Goal: Task Accomplishment & Management: Use online tool/utility

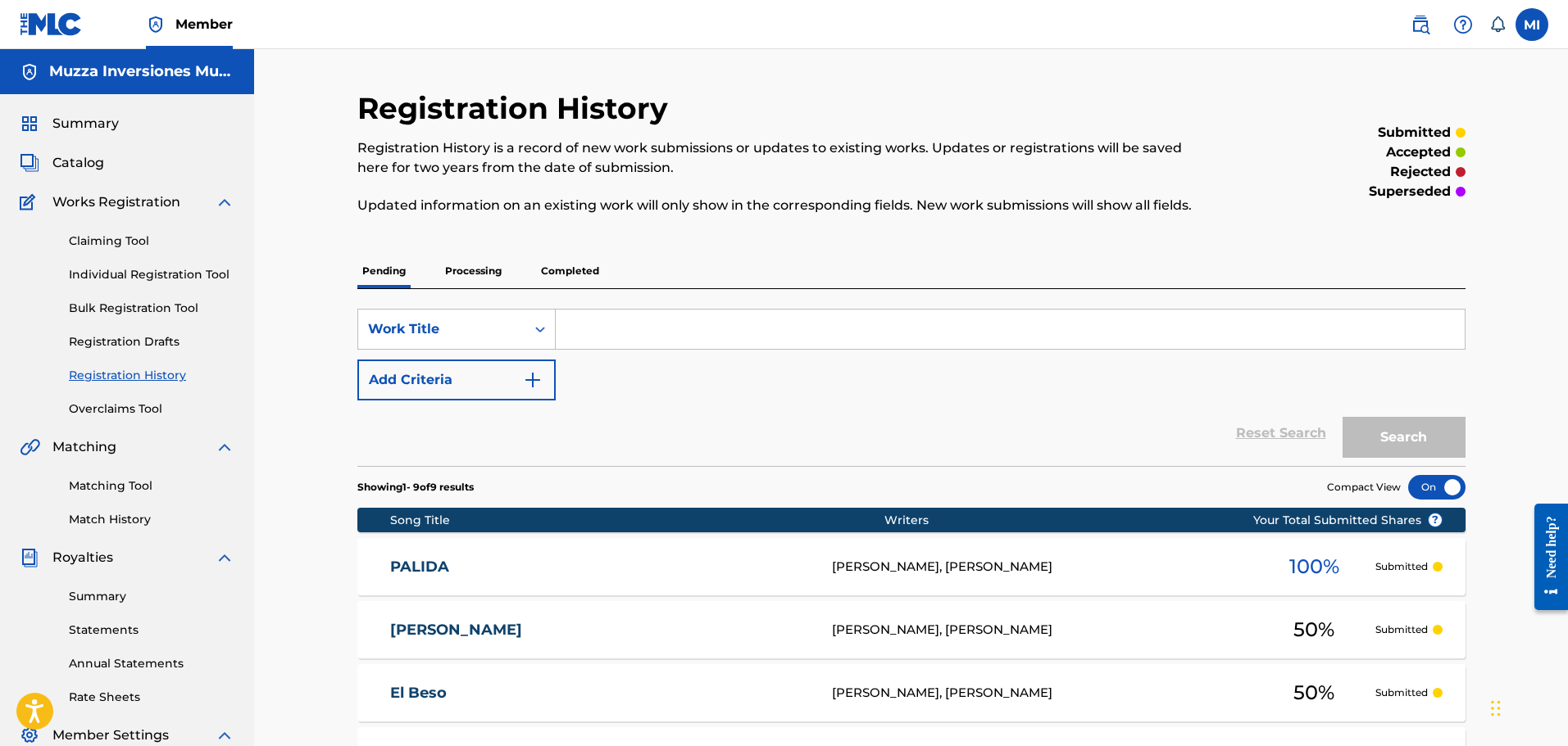
click at [103, 120] on span "Summary" at bounding box center [85, 124] width 67 height 19
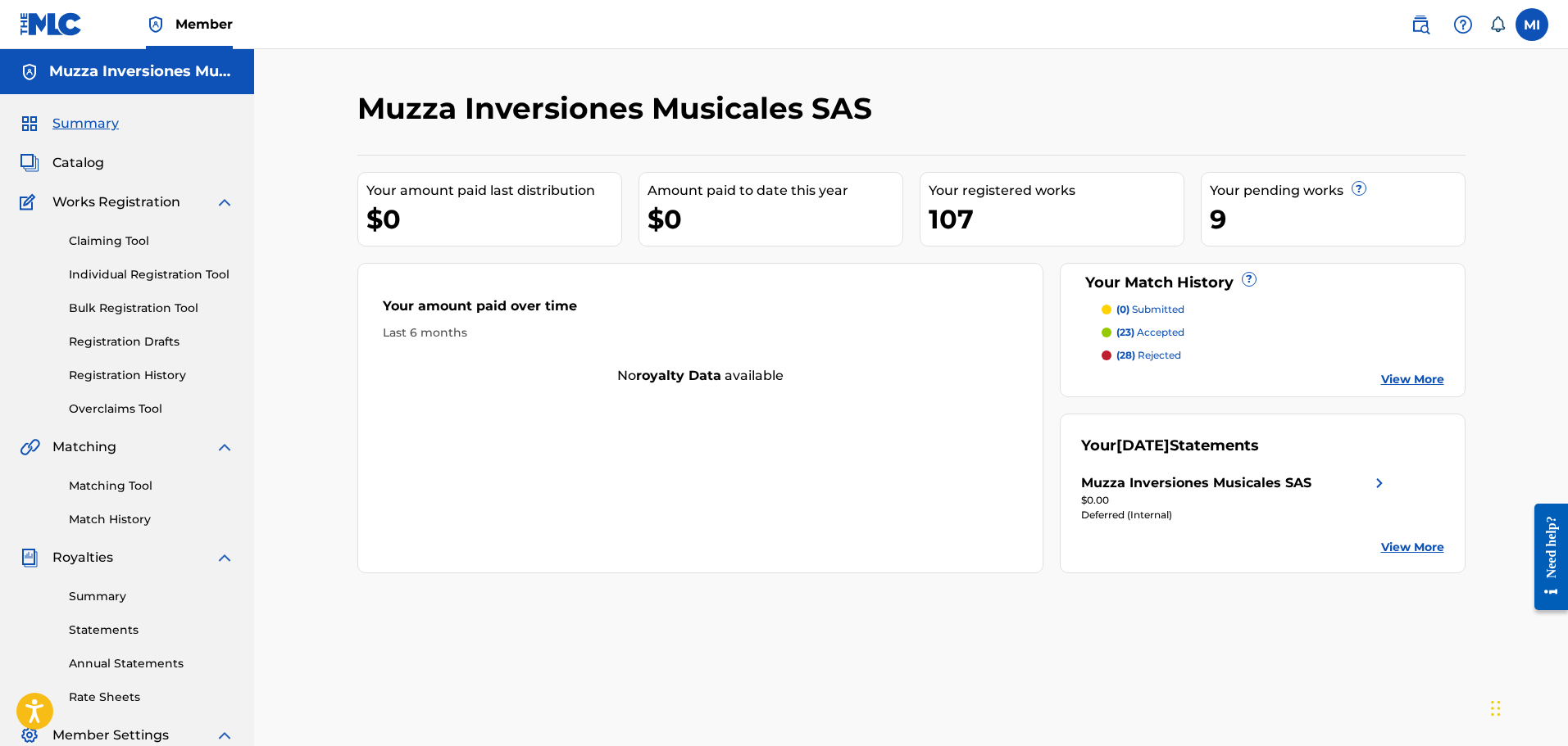
click at [93, 162] on span "Catalog" at bounding box center [77, 163] width 51 height 19
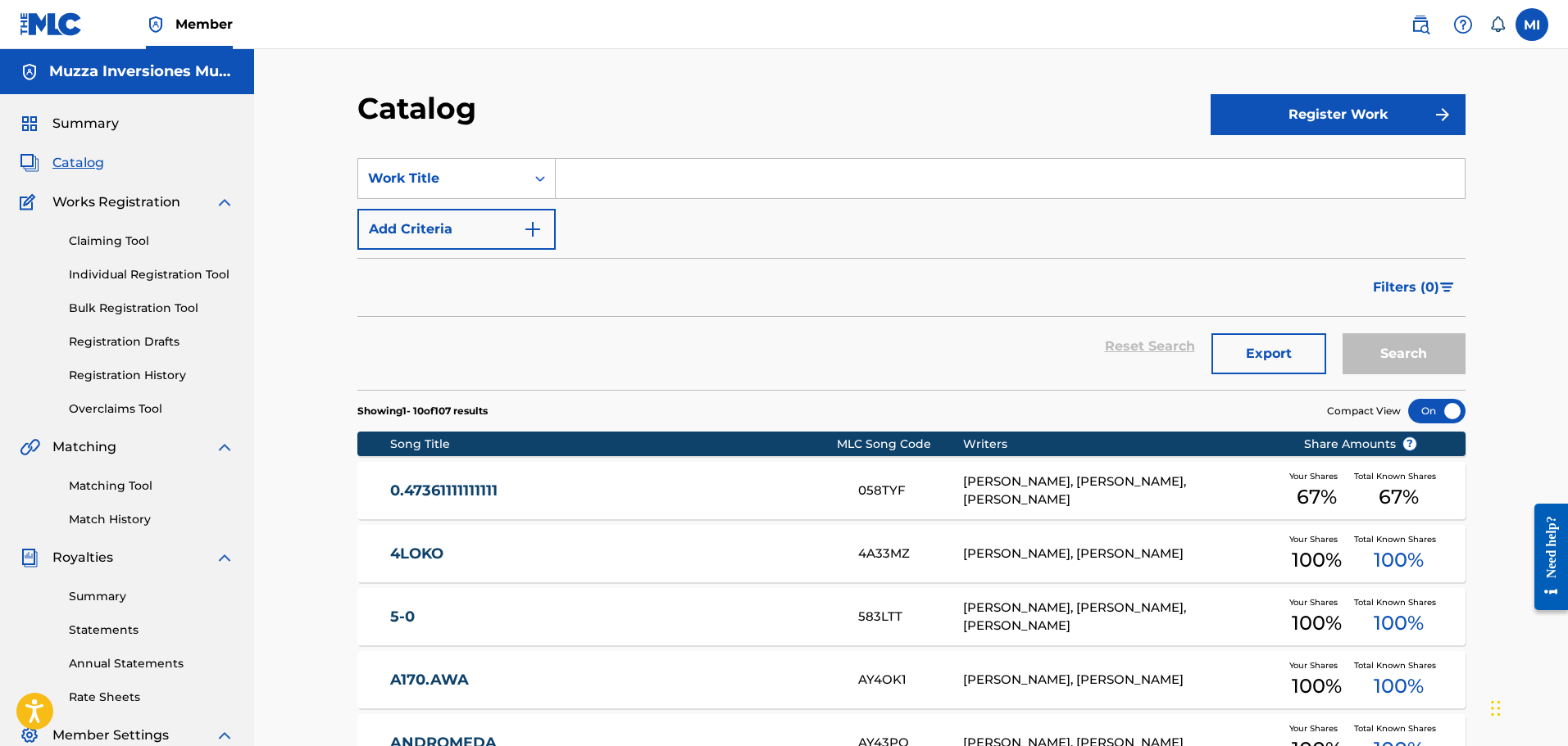
click at [647, 188] on input "Search Form" at bounding box center [1010, 179] width 909 height 40
click at [1343, 334] on button "Search" at bounding box center [1404, 354] width 123 height 41
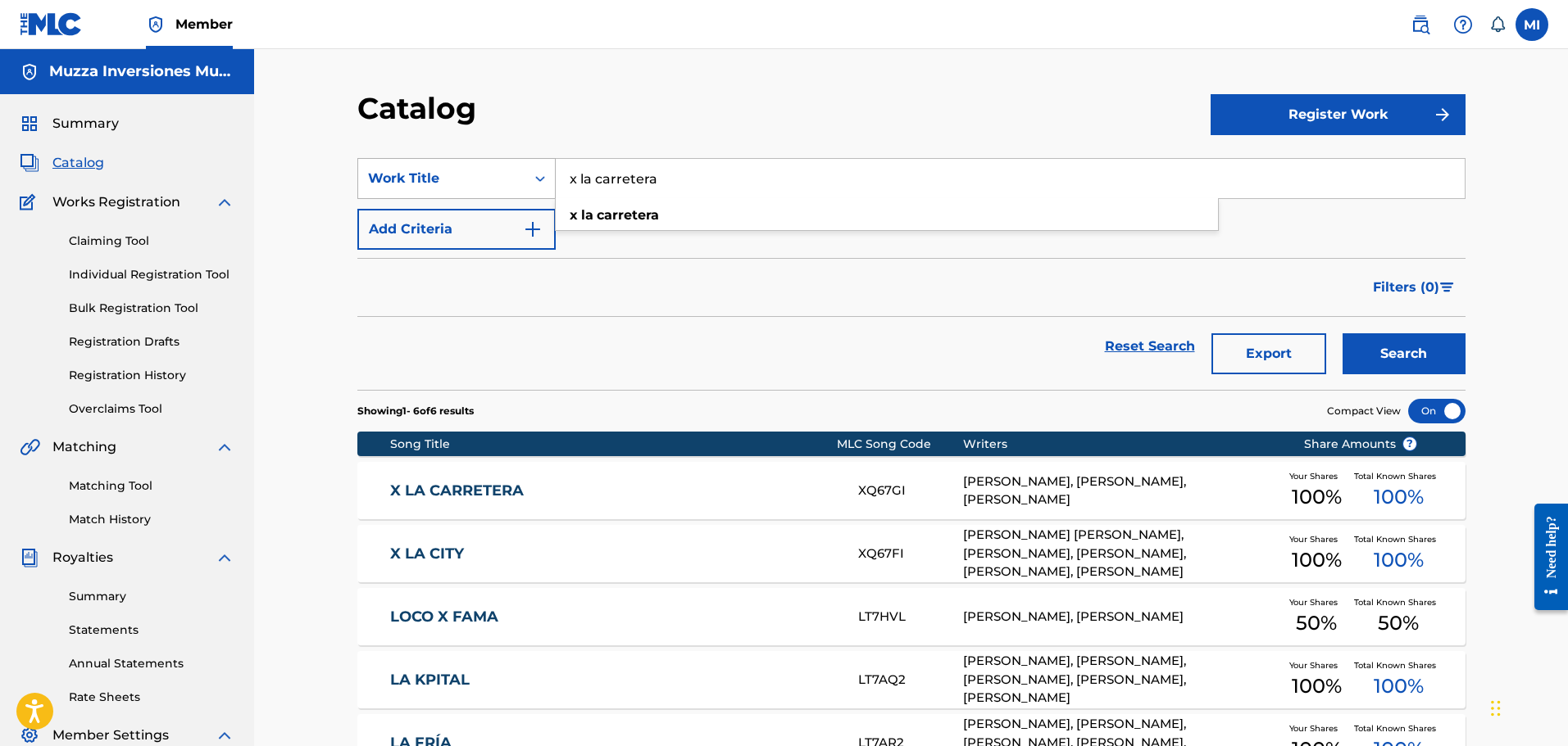
drag, startPoint x: 733, startPoint y: 183, endPoint x: 546, endPoint y: 185, distance: 187.0
click at [546, 185] on div "SearchWithCriteriafdb60830-d0da-4009-9dfc-aac21f305f87 Work Title x la carreter…" at bounding box center [911, 179] width 1108 height 41
type input "menino"
click at [1343, 334] on button "Search" at bounding box center [1404, 354] width 123 height 41
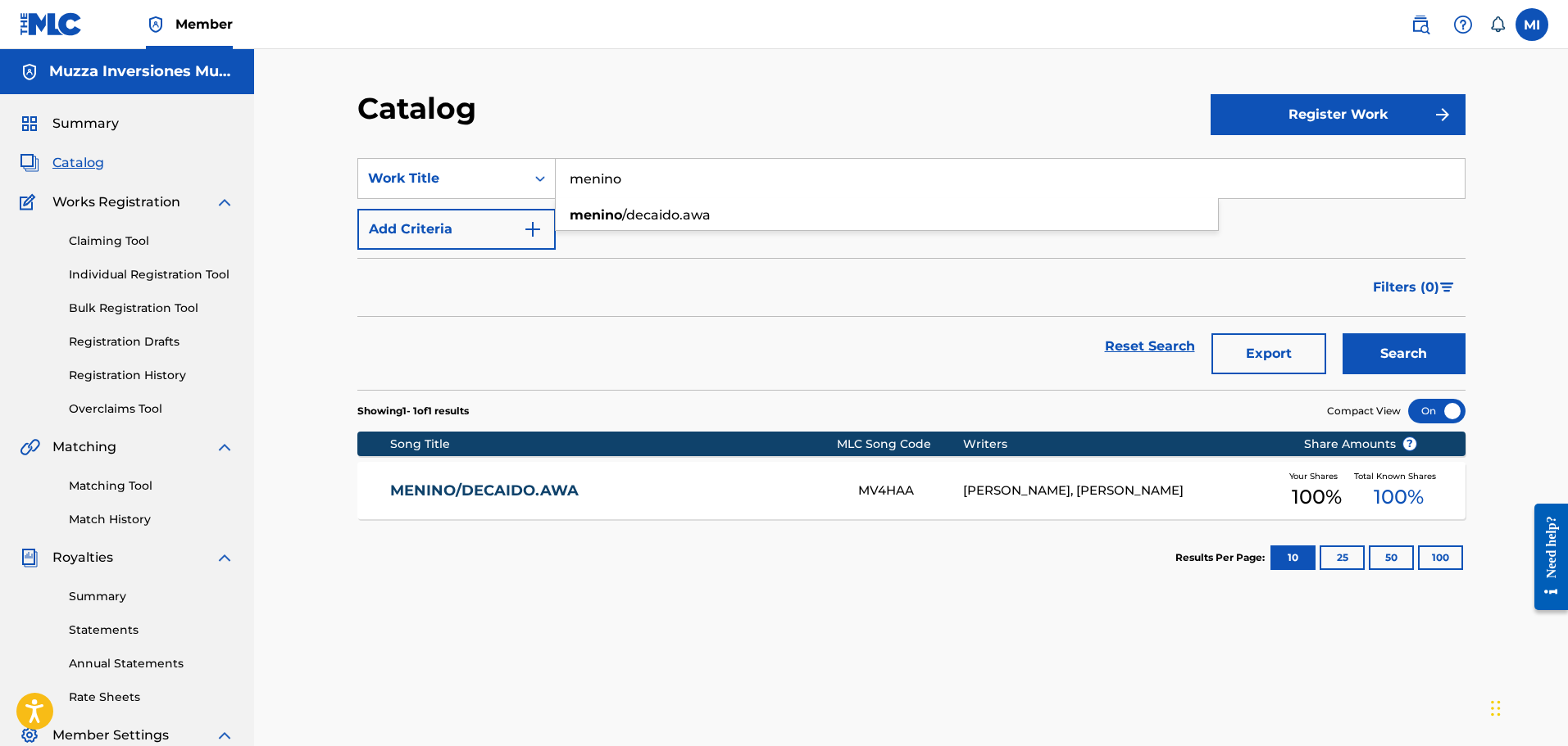
drag, startPoint x: 696, startPoint y: 180, endPoint x: 317, endPoint y: 91, distance: 389.3
click at [317, 91] on div "Catalog Register Work SearchWithCriteriafdb60830-d0da-4009-9dfc-aac21f305f87 Wo…" at bounding box center [910, 493] width 1314 height 888
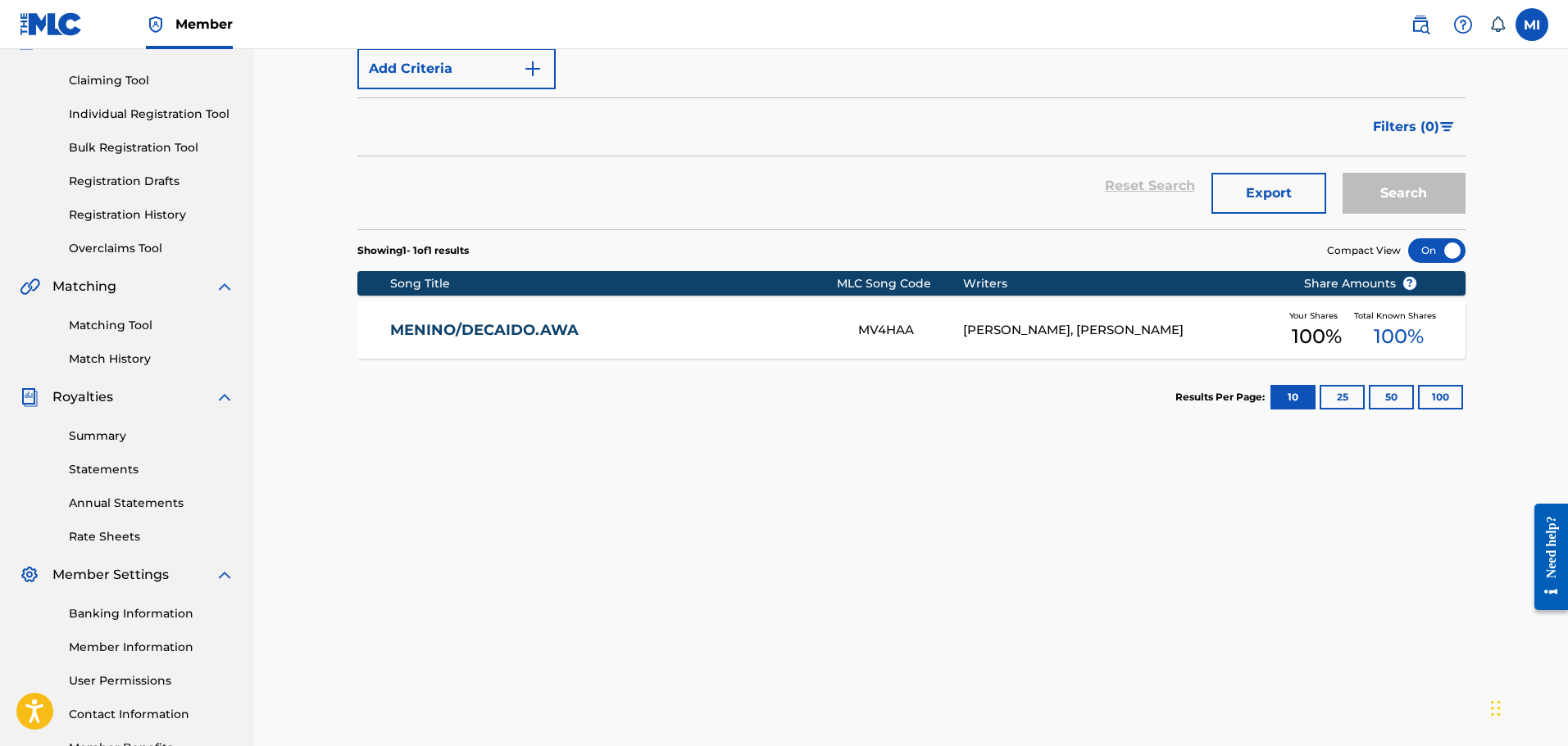
scroll to position [269, 0]
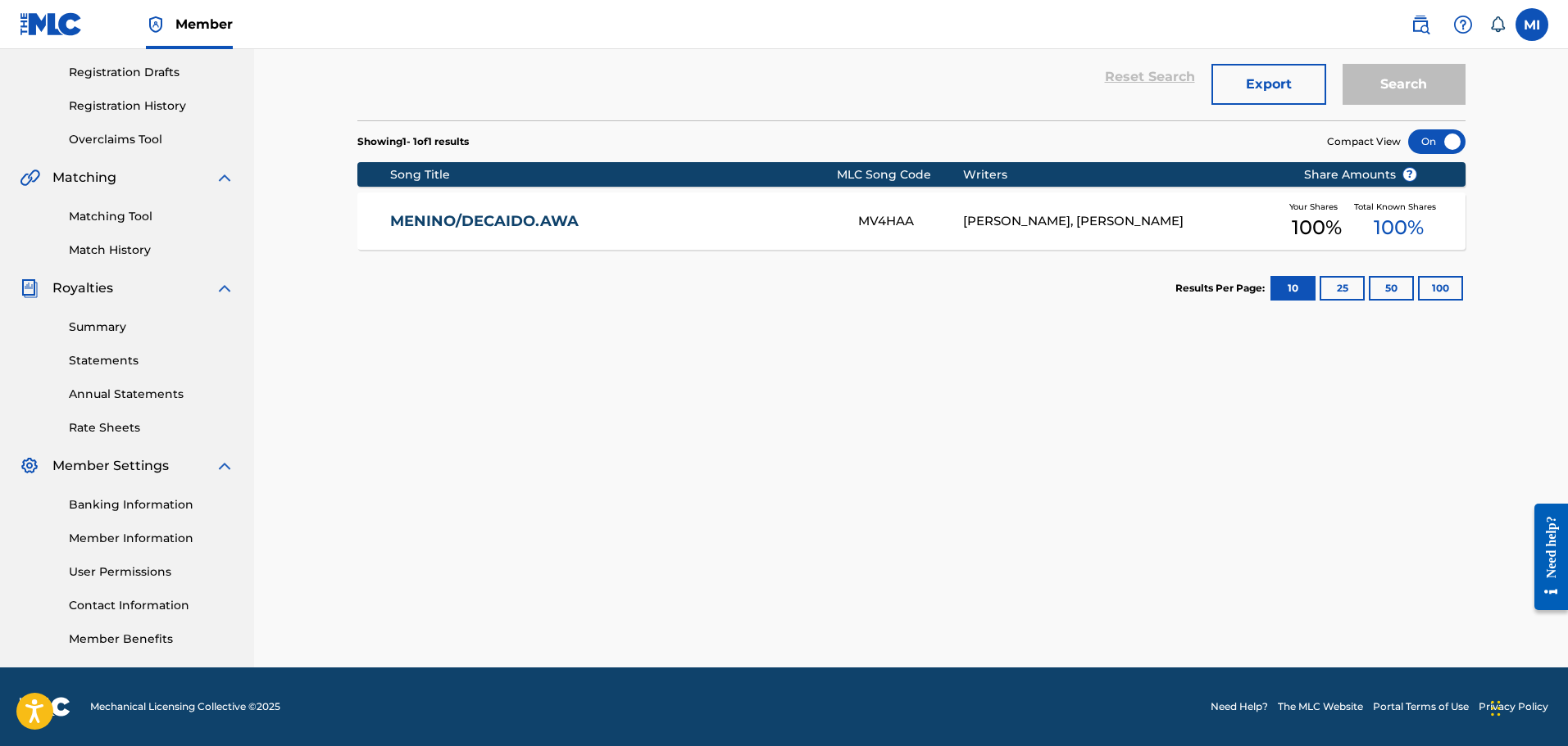
click at [125, 508] on link "Banking Information" at bounding box center [151, 505] width 165 height 17
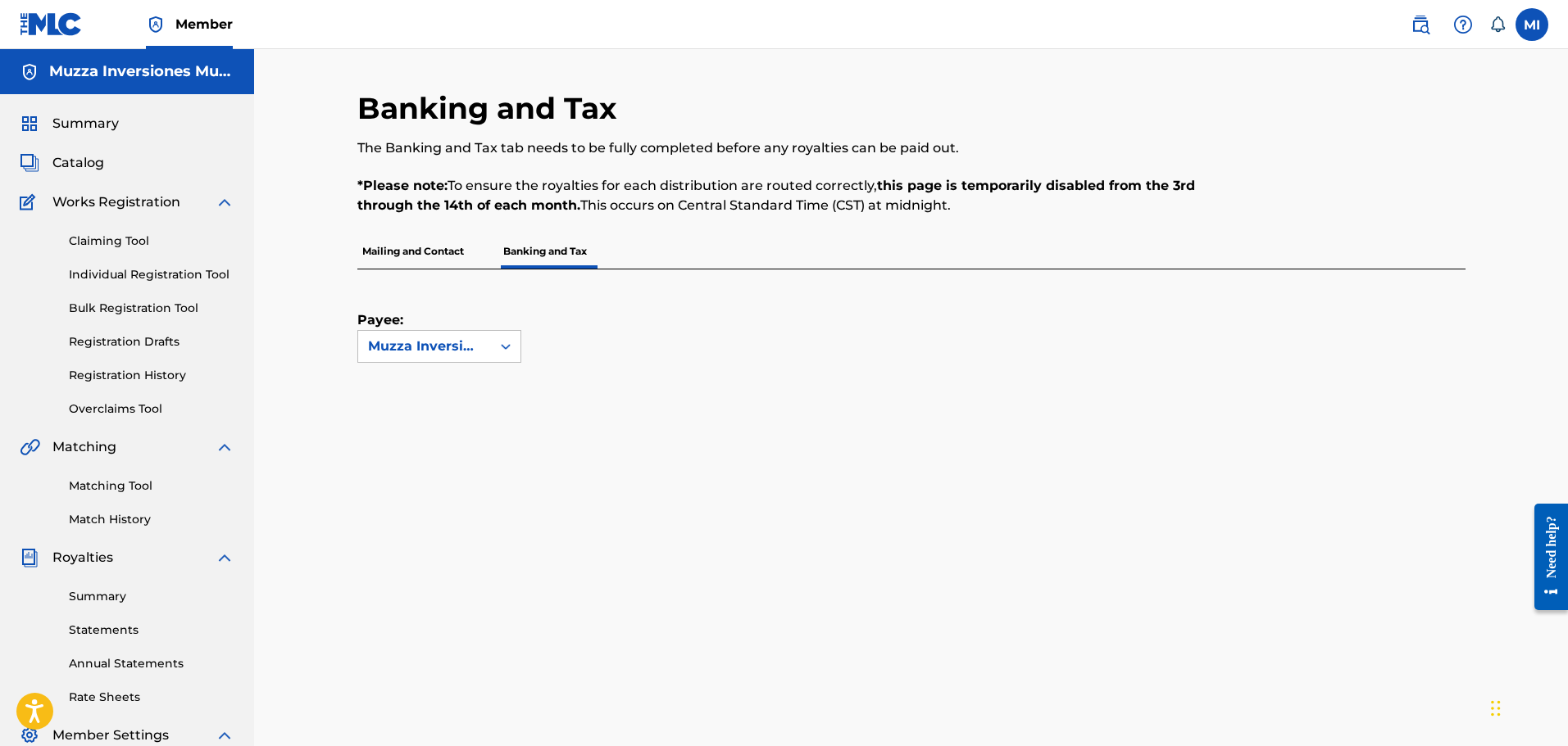
click at [103, 124] on span "Summary" at bounding box center [85, 124] width 67 height 19
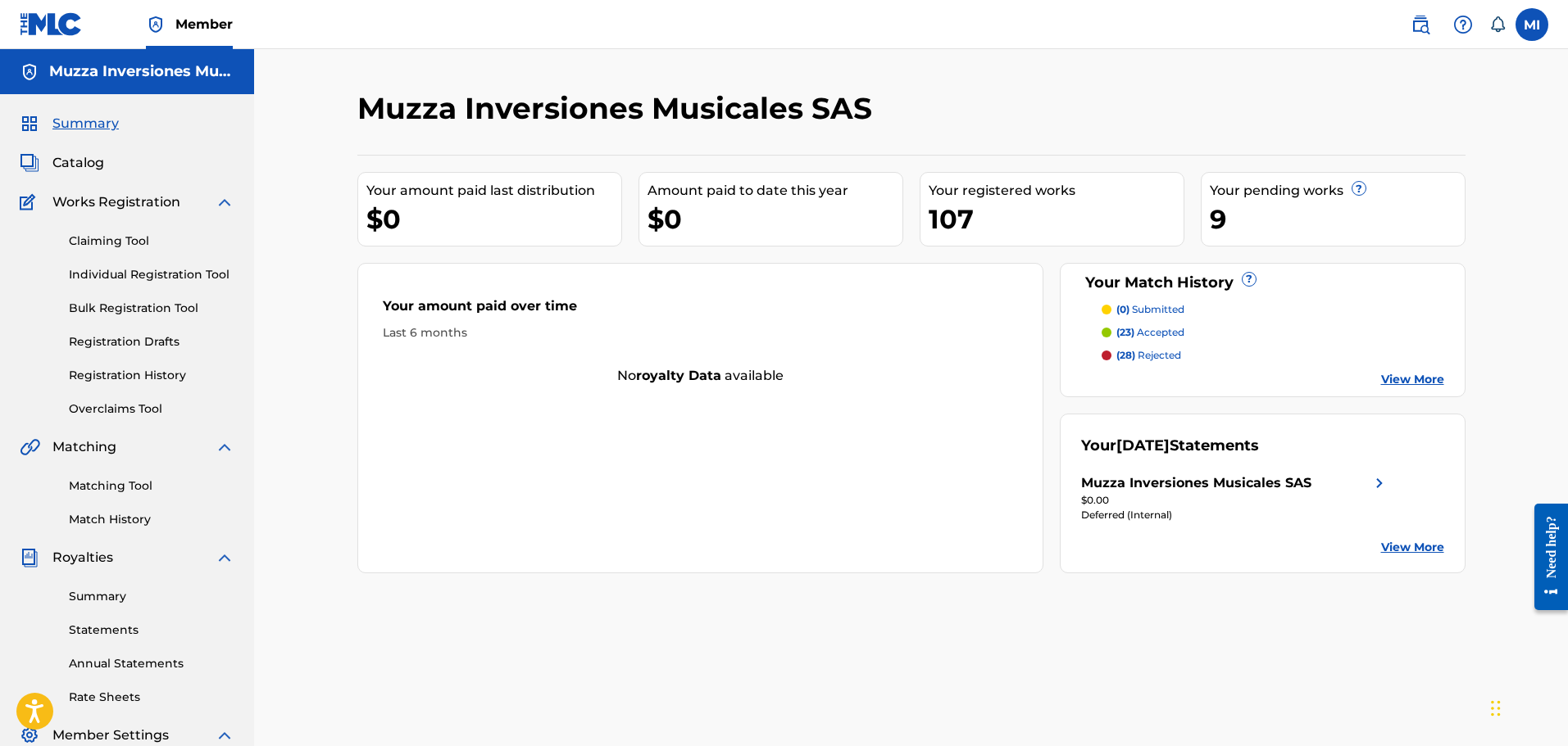
click at [1380, 483] on img at bounding box center [1380, 484] width 19 height 19
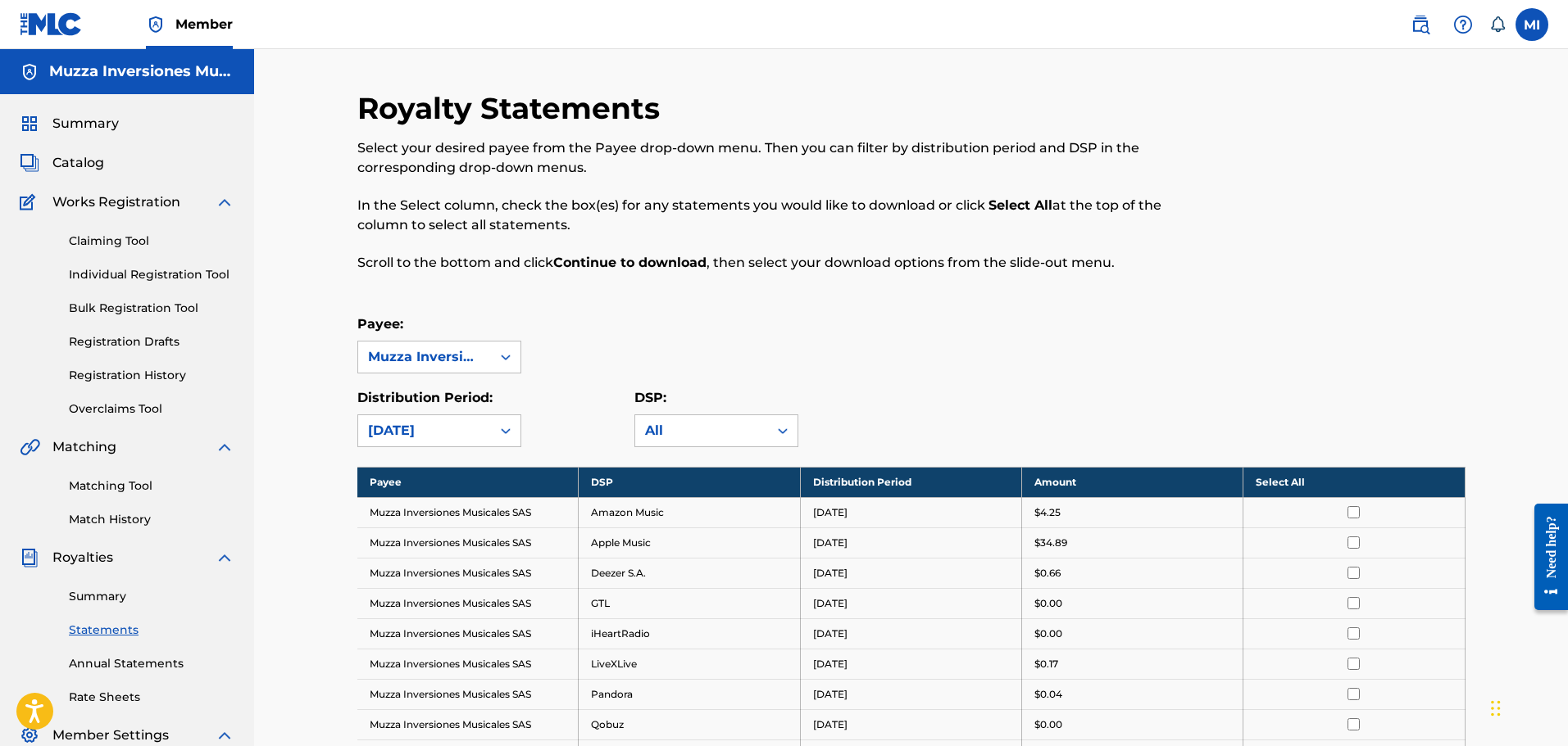
click at [136, 480] on link "Matching Tool" at bounding box center [151, 486] width 165 height 17
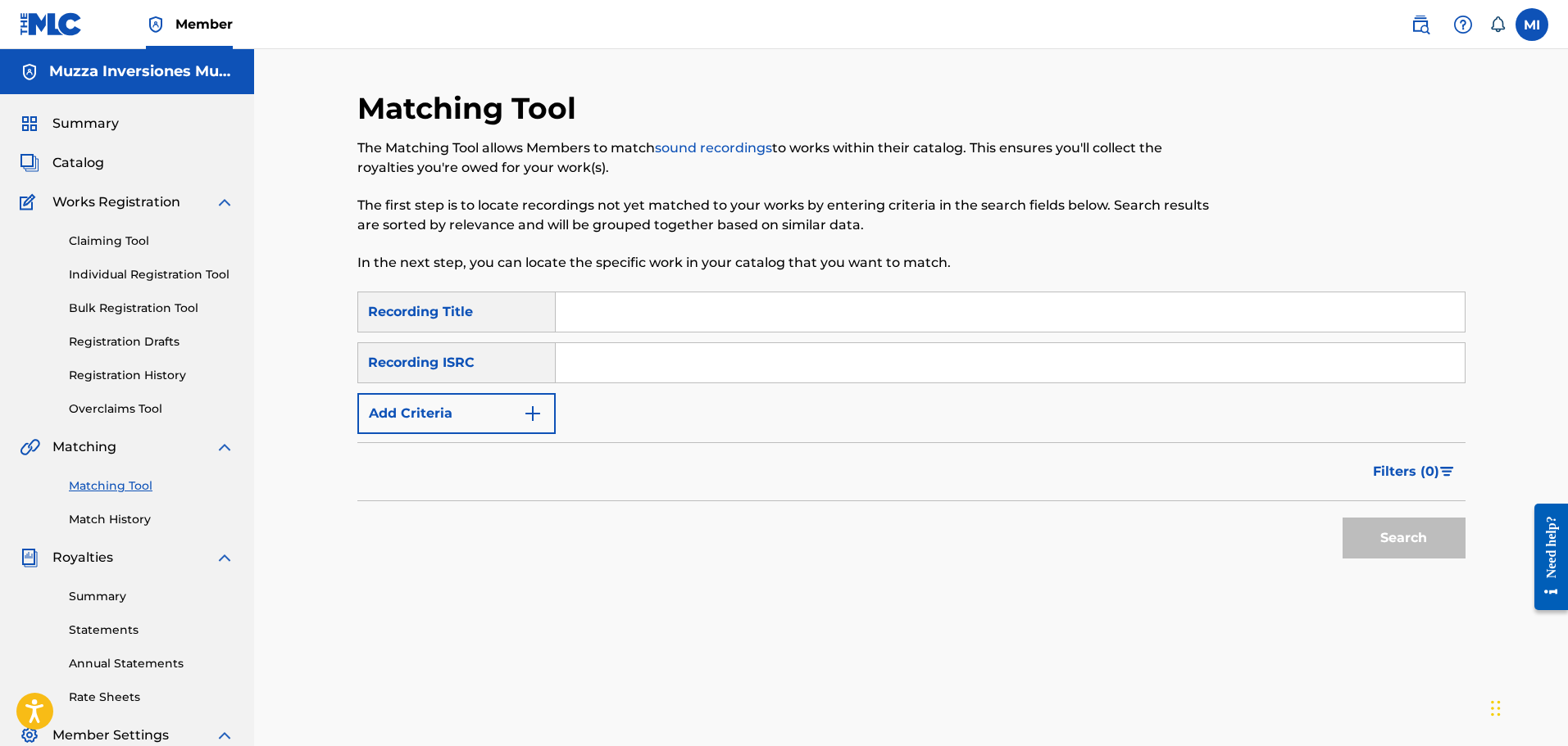
click at [510, 399] on button "Add Criteria" at bounding box center [456, 413] width 198 height 41
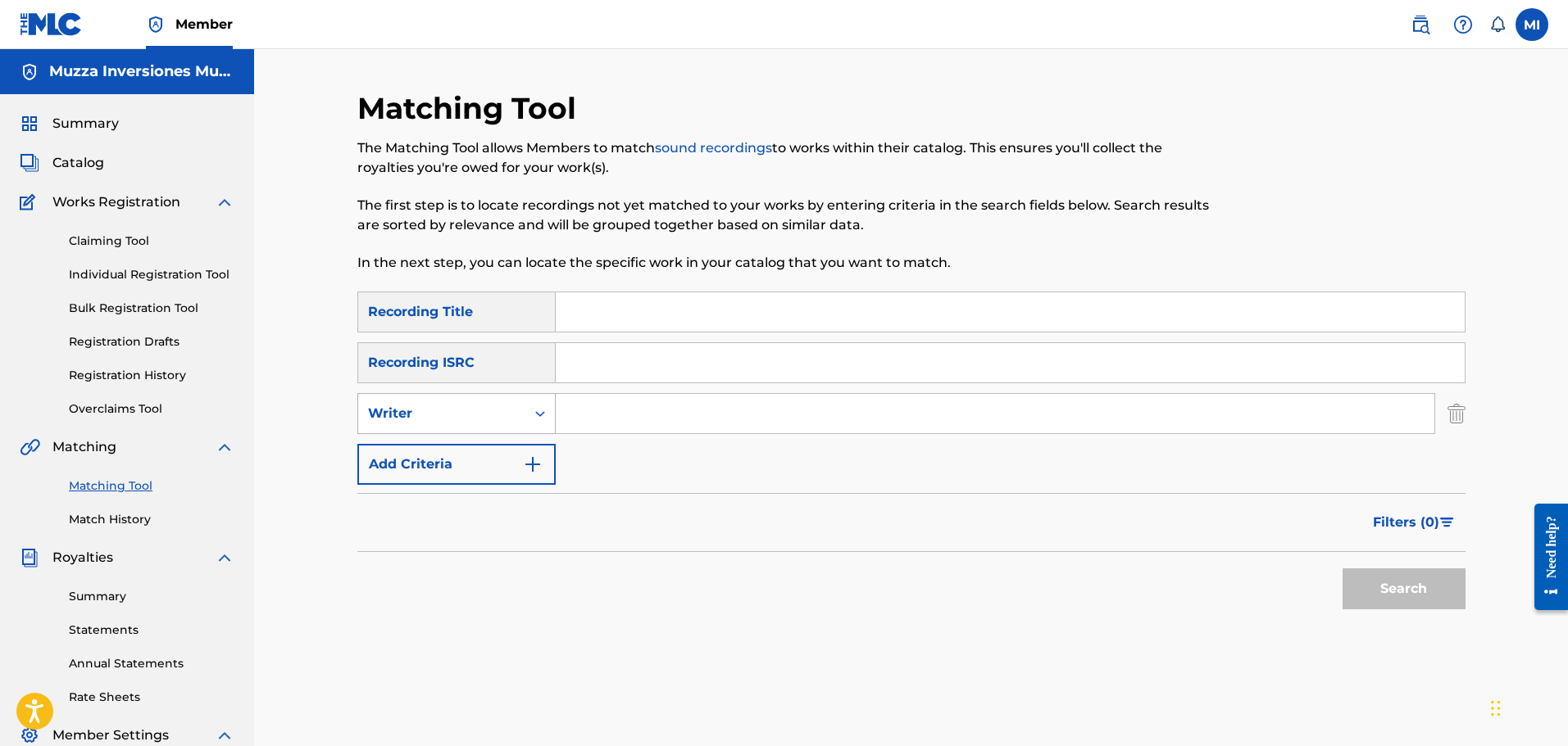
click at [515, 403] on div "Writer" at bounding box center [441, 414] width 167 height 31
click at [496, 449] on div "Recording Artist" at bounding box center [457, 455] width 197 height 41
click at [583, 415] on input "Search Form" at bounding box center [995, 413] width 879 height 40
type input "[PERSON_NAME]"
click at [475, 403] on div "Recording Artist" at bounding box center [441, 414] width 167 height 31
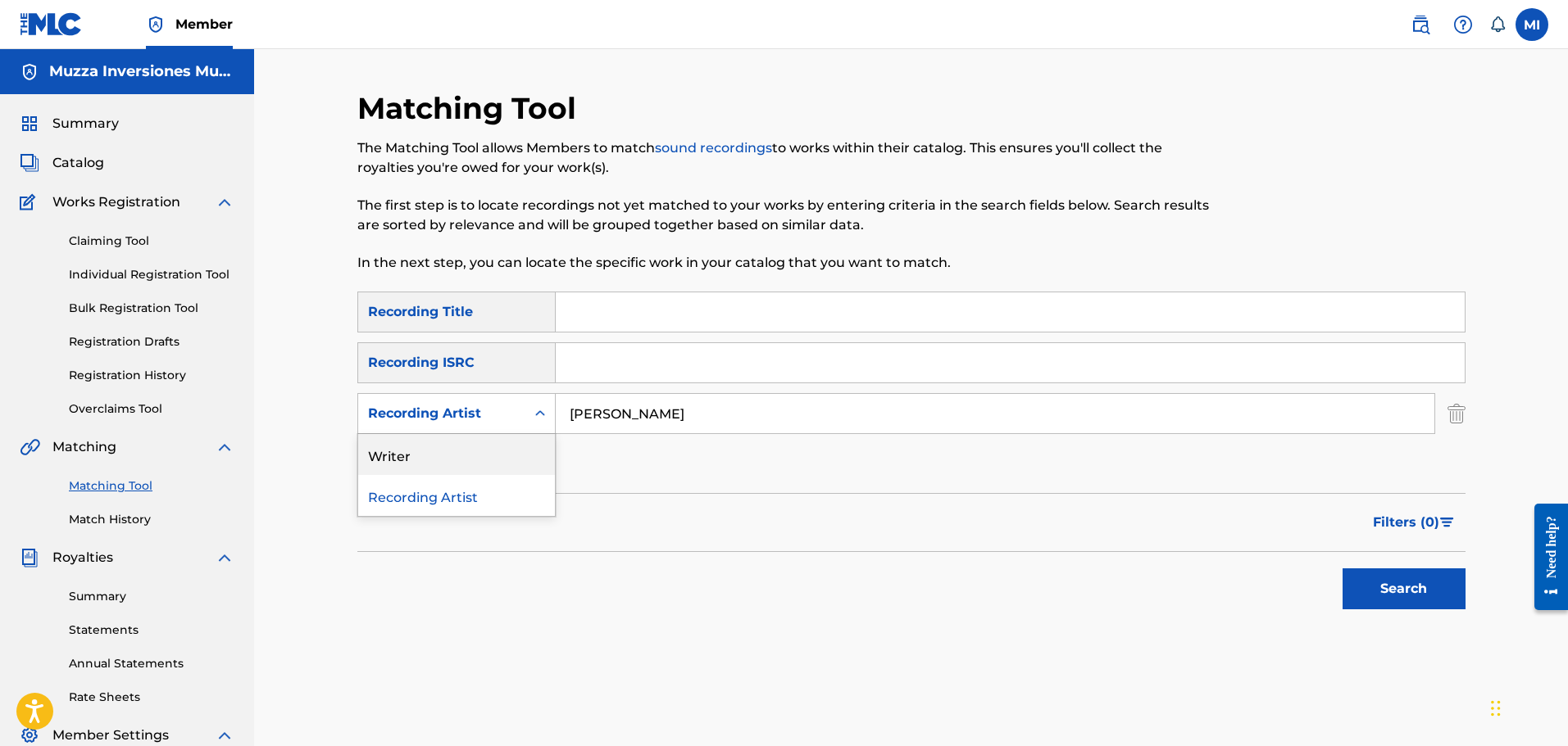
click at [456, 459] on div "Writer" at bounding box center [457, 455] width 197 height 41
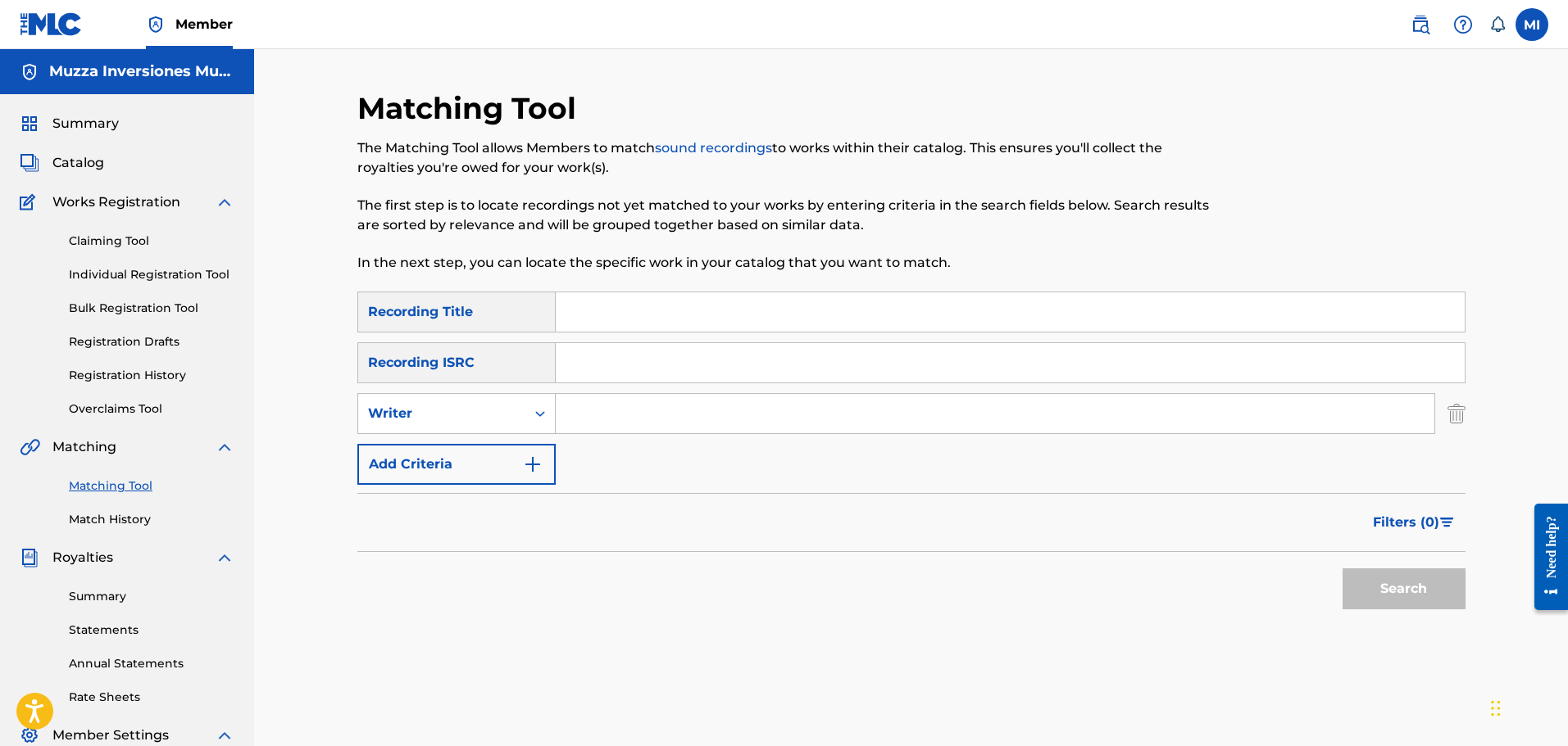
click at [585, 406] on input "Search Form" at bounding box center [995, 413] width 879 height 40
type input "[PERSON_NAME]"
click at [1435, 581] on button "Search" at bounding box center [1404, 589] width 123 height 41
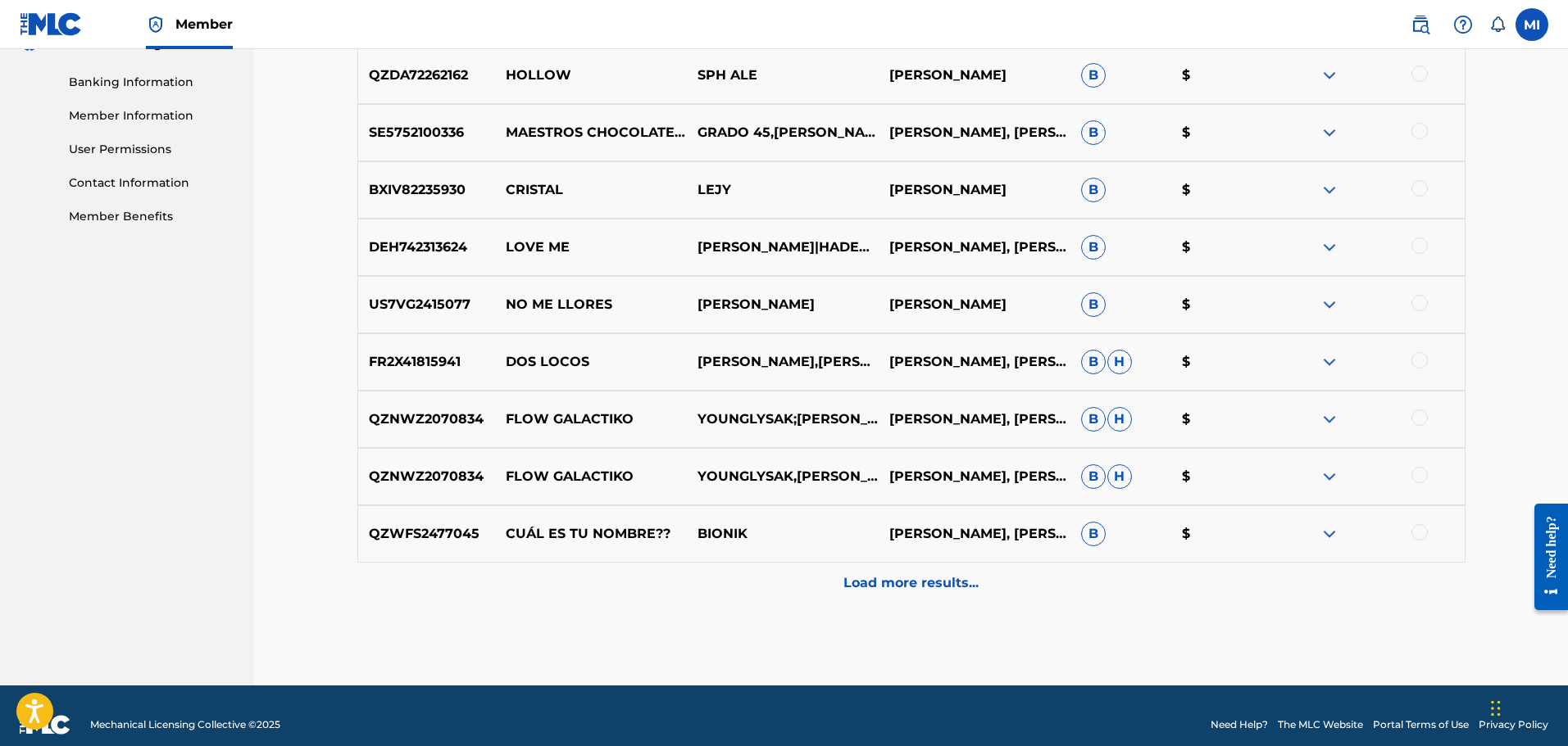
scroll to position [710, 0]
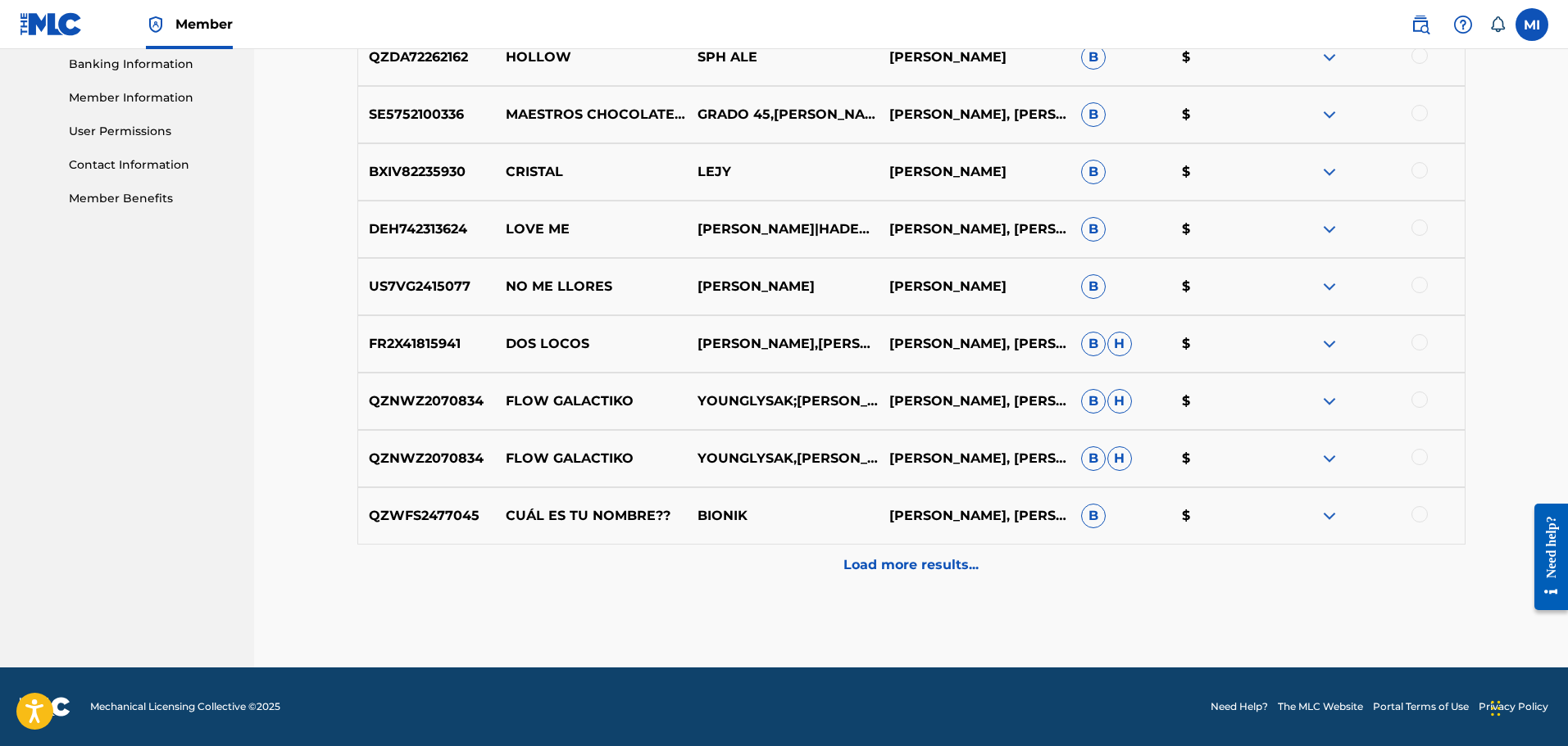
click at [920, 560] on p "Load more results..." at bounding box center [911, 566] width 135 height 19
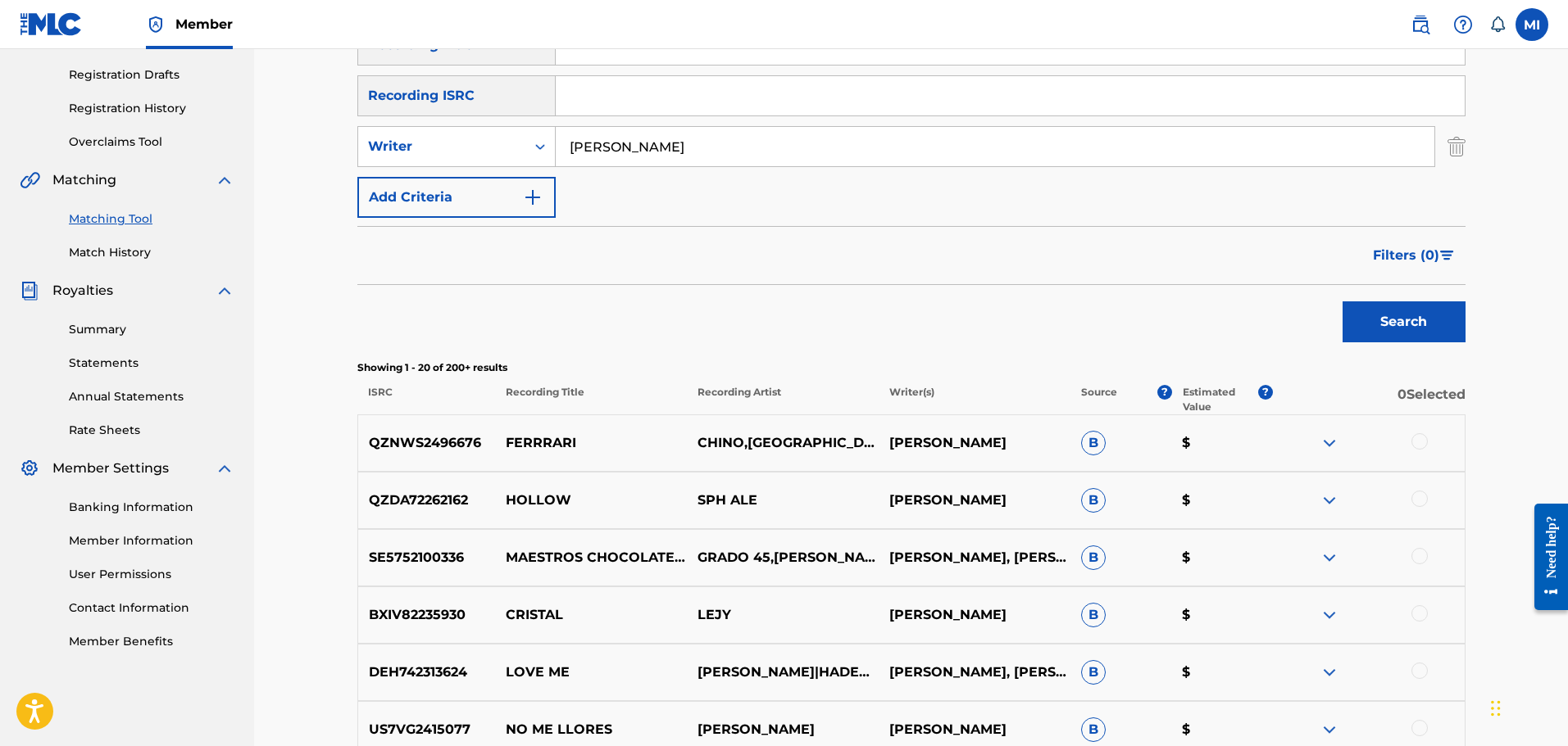
scroll to position [328, 0]
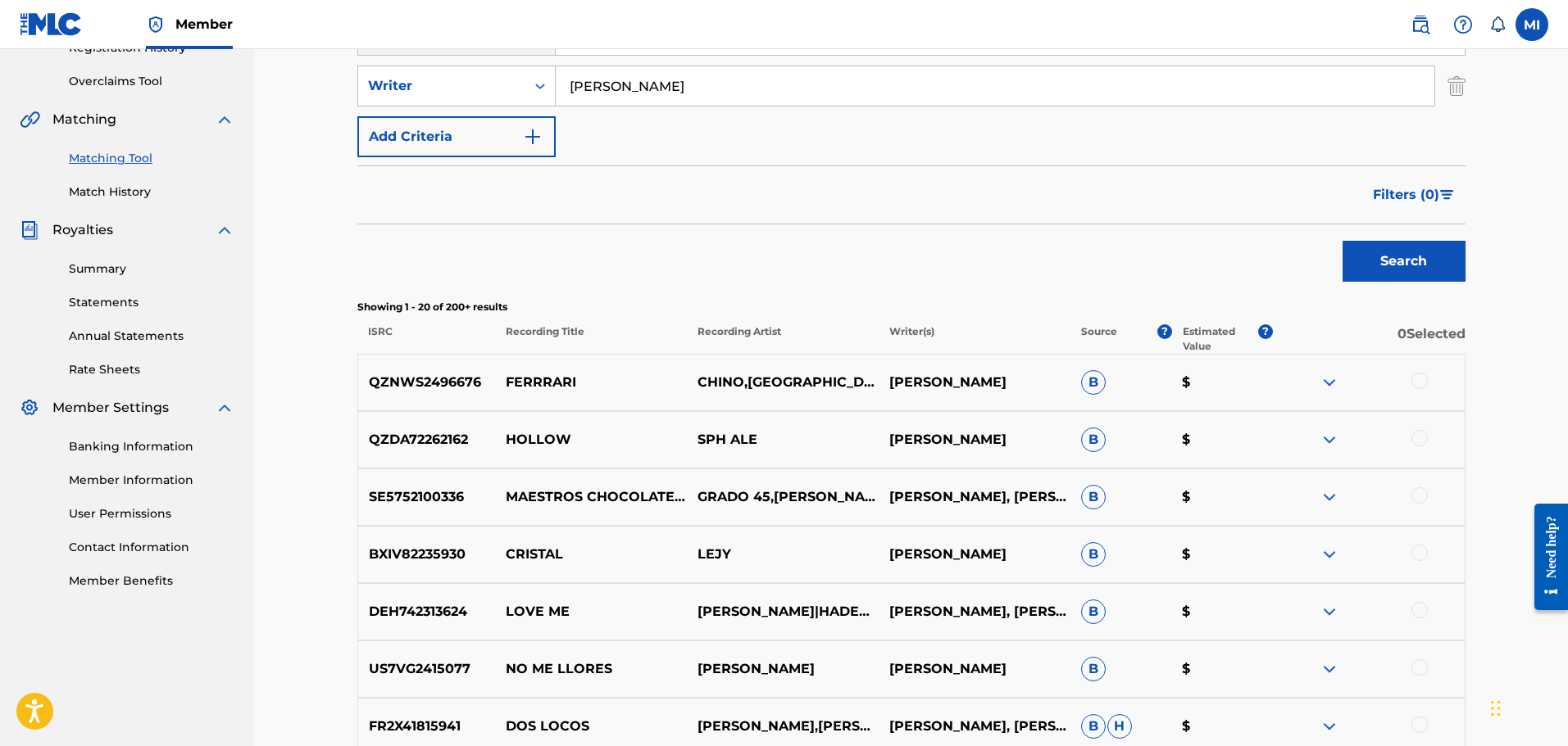
click at [1442, 178] on button "Filters ( 0 )" at bounding box center [1414, 195] width 102 height 41
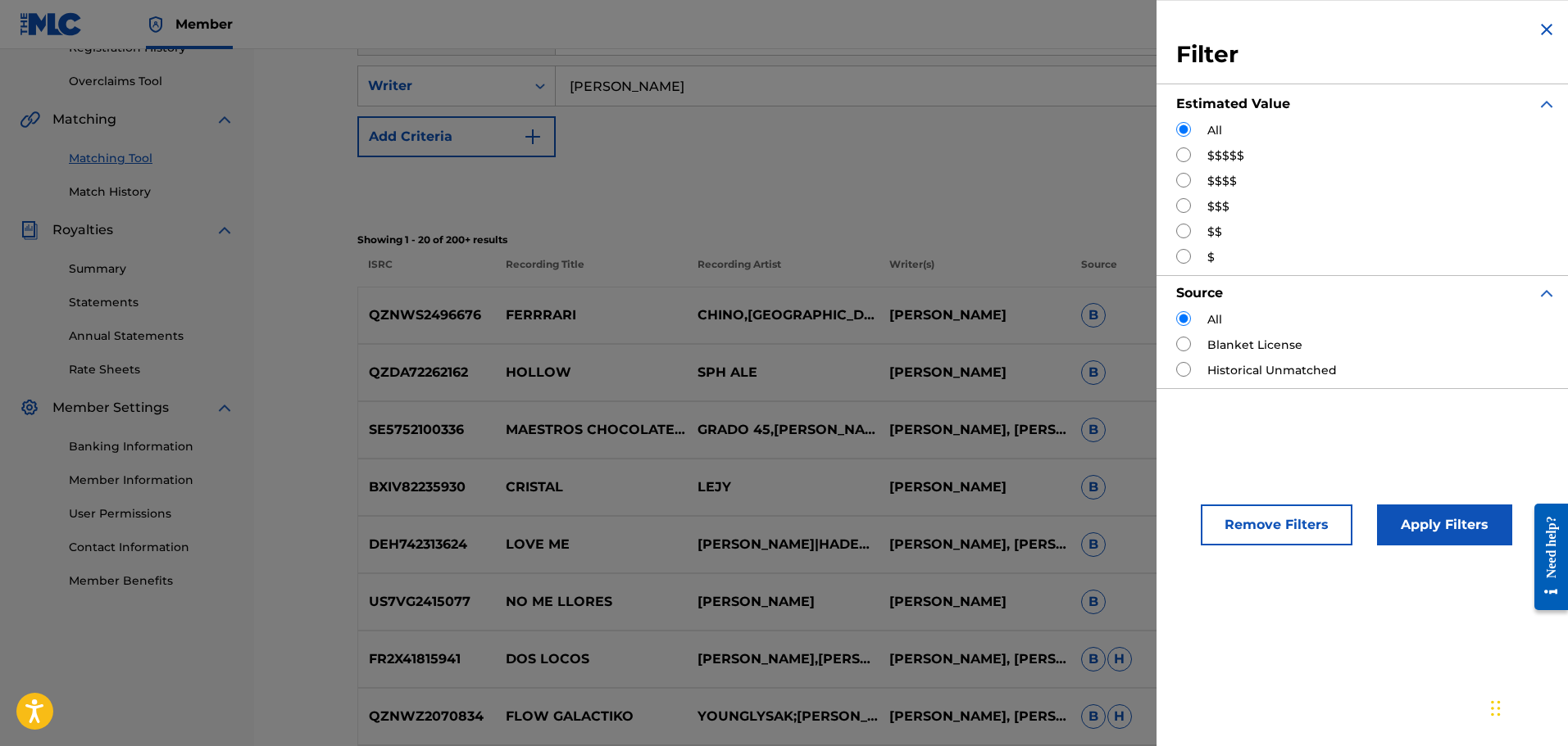
click at [1189, 180] on input "Search Form" at bounding box center [1183, 180] width 14 height 14
radio input "true"
click at [1429, 533] on button "Apply Filters" at bounding box center [1444, 525] width 135 height 41
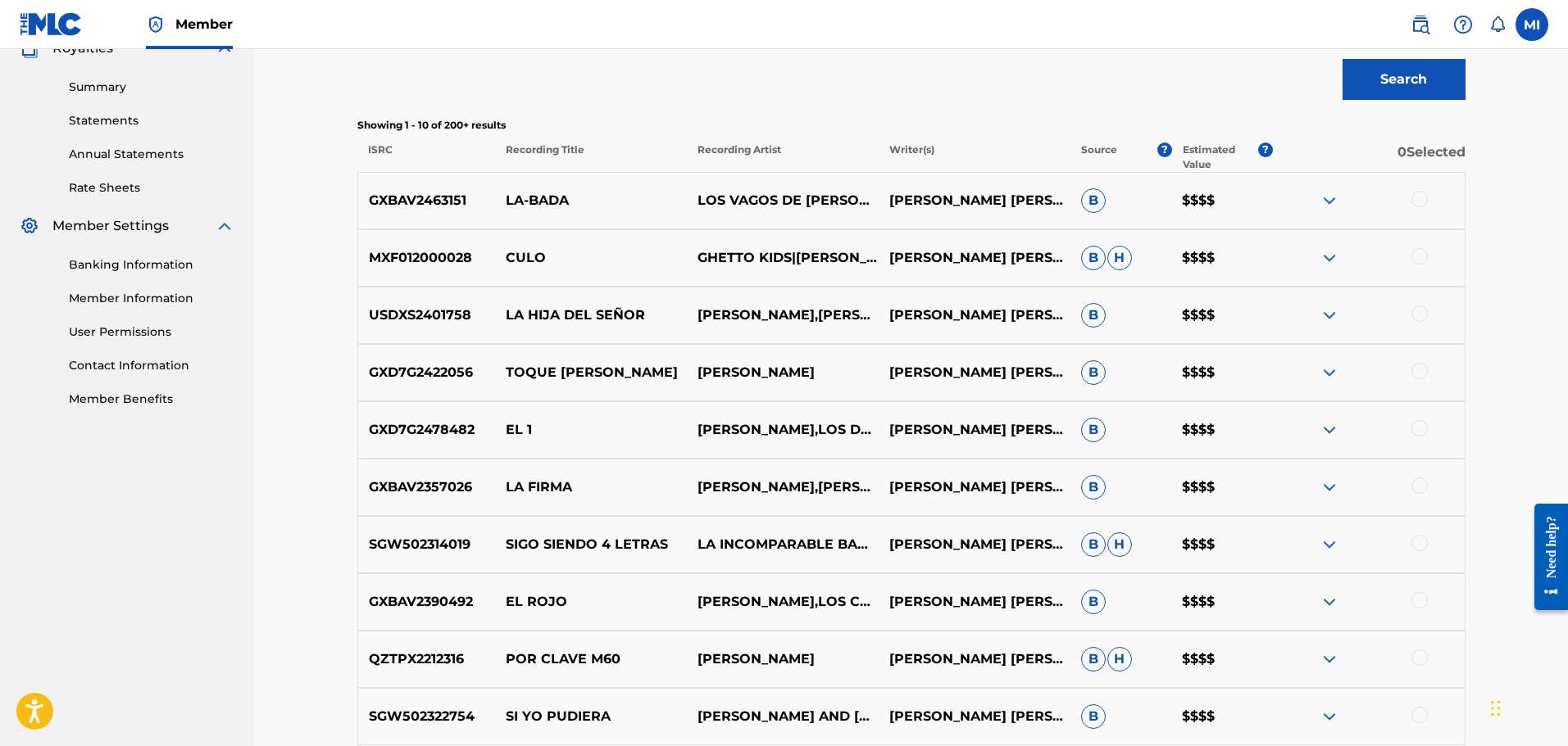
scroll to position [515, 0]
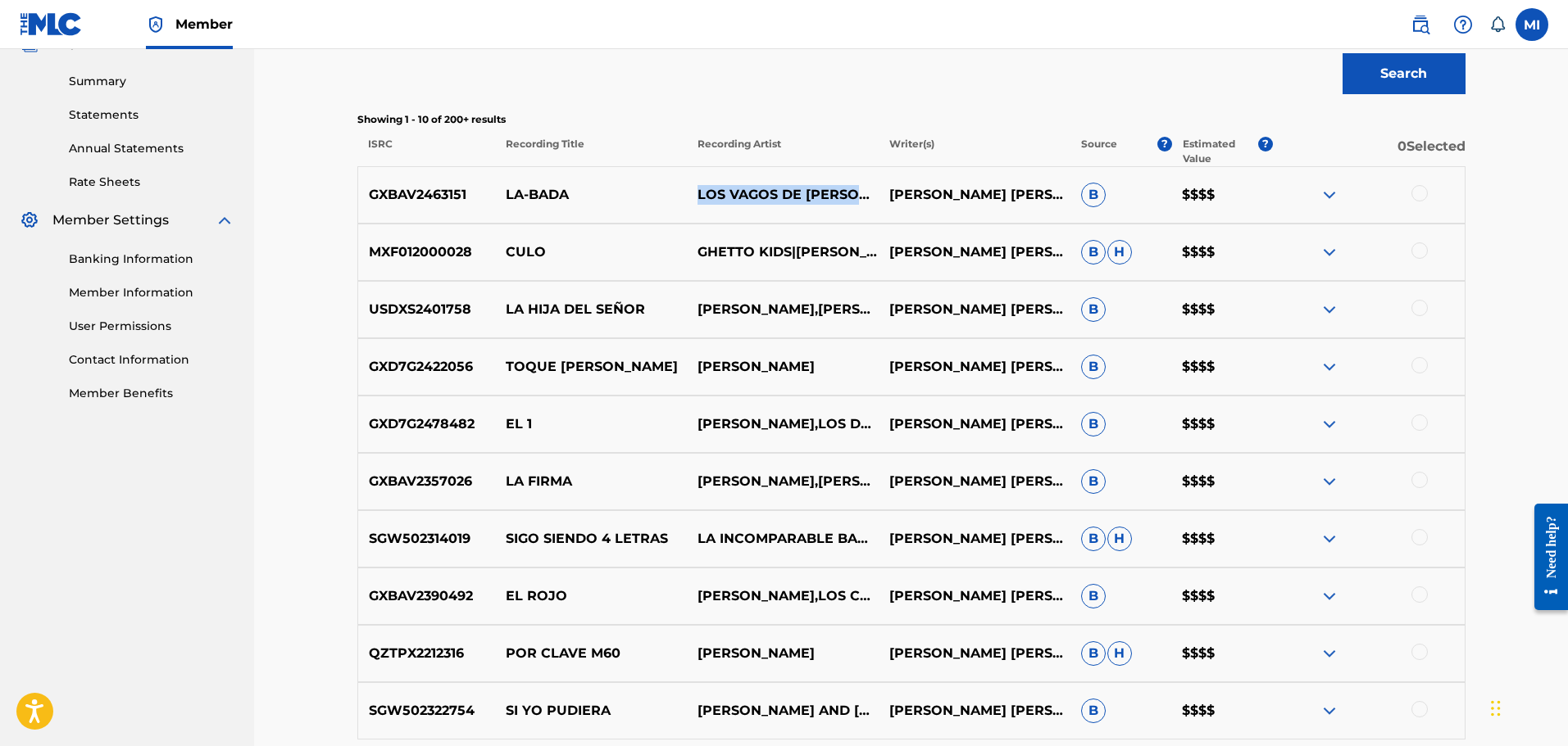
drag, startPoint x: 698, startPoint y: 183, endPoint x: 755, endPoint y: 204, distance: 60.7
click at [755, 204] on p "LOS VAGOS DE [PERSON_NAME],[PERSON_NAME]" at bounding box center [782, 195] width 192 height 19
copy p "LOS VAGOS DE [PERSON_NAME]"
click at [1517, 265] on div "Matching Tool The Matching Tool allows Members to match sound recordings to wor…" at bounding box center [910, 198] width 1314 height 1329
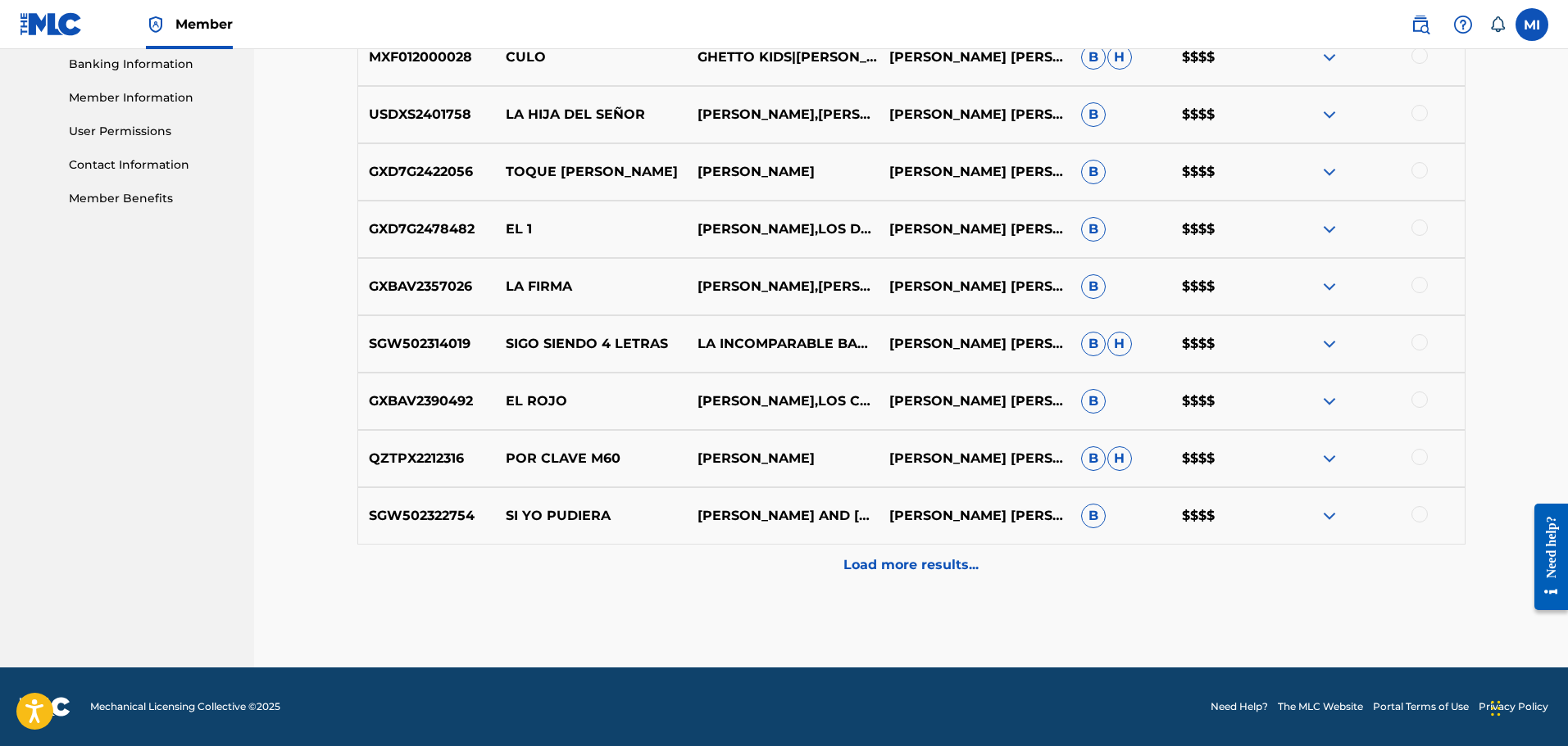
click at [887, 572] on p "Load more results..." at bounding box center [911, 566] width 135 height 19
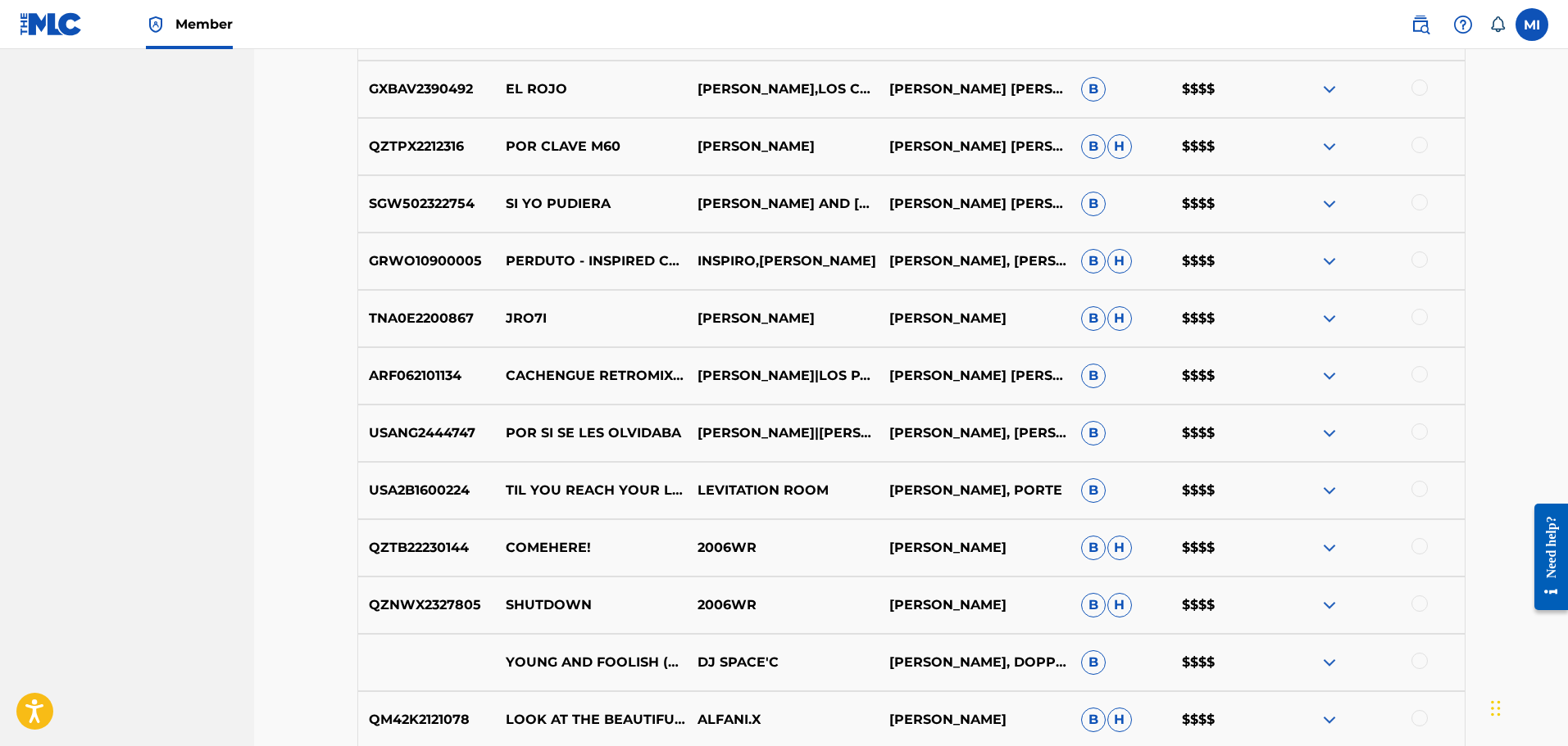
scroll to position [1202, 0]
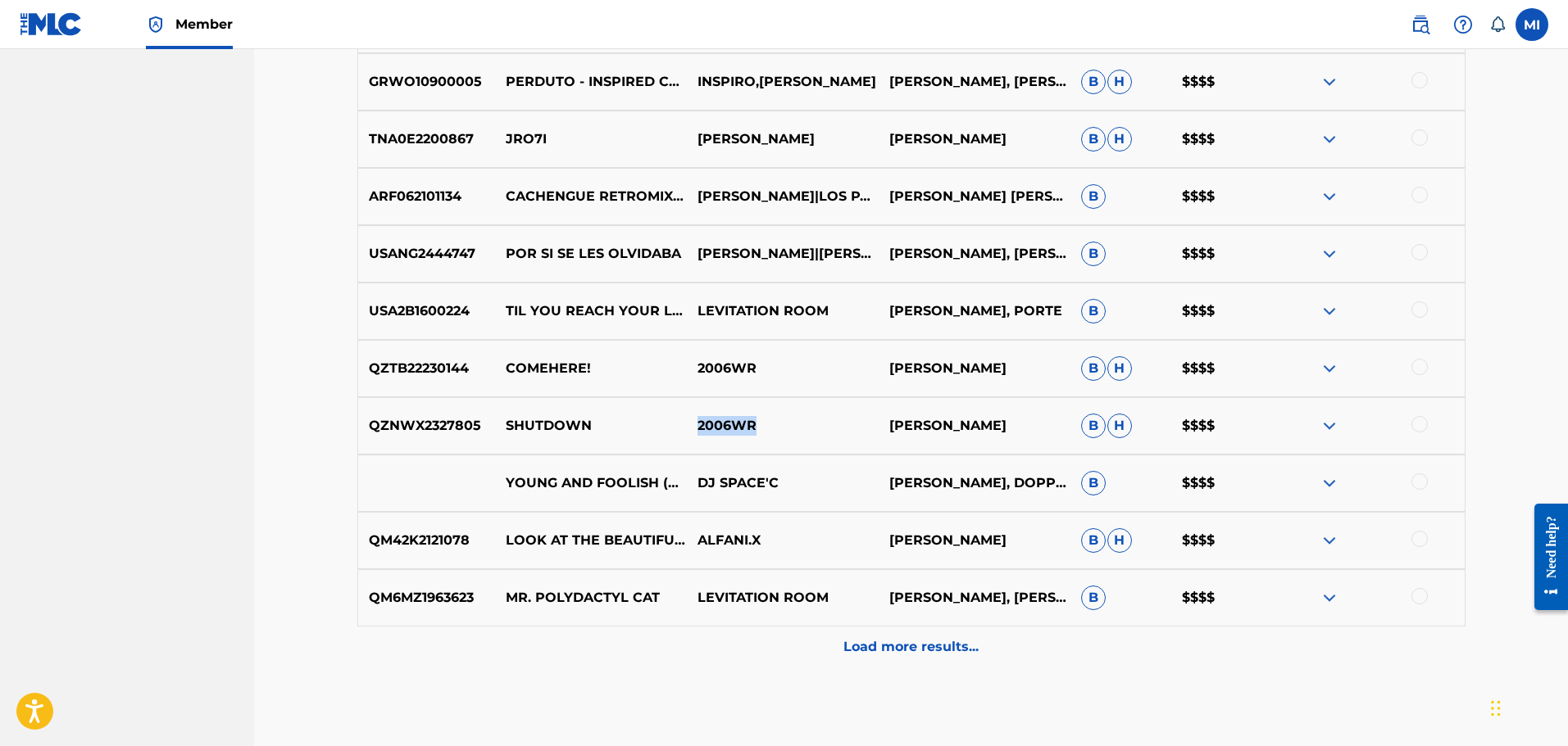
drag, startPoint x: 701, startPoint y: 428, endPoint x: 755, endPoint y: 438, distance: 54.9
click at [763, 422] on p "2006WR" at bounding box center [782, 426] width 192 height 19
drag, startPoint x: 699, startPoint y: 594, endPoint x: 824, endPoint y: 597, distance: 125.0
click at [824, 597] on p "LEVITATION ROOM" at bounding box center [782, 598] width 192 height 19
copy p "LEVITATION ROOM"
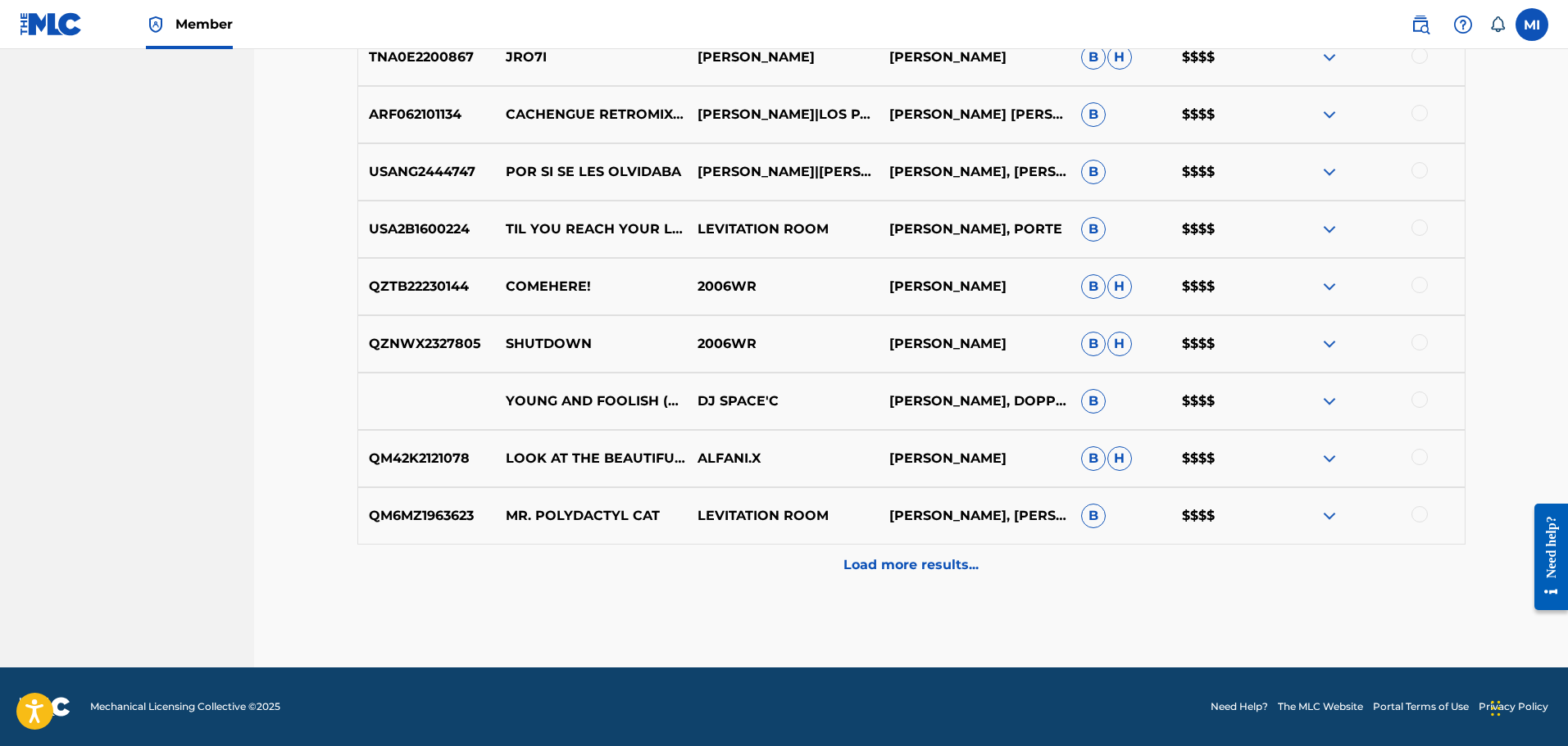
click at [911, 577] on div "Load more results..." at bounding box center [911, 566] width 1108 height 41
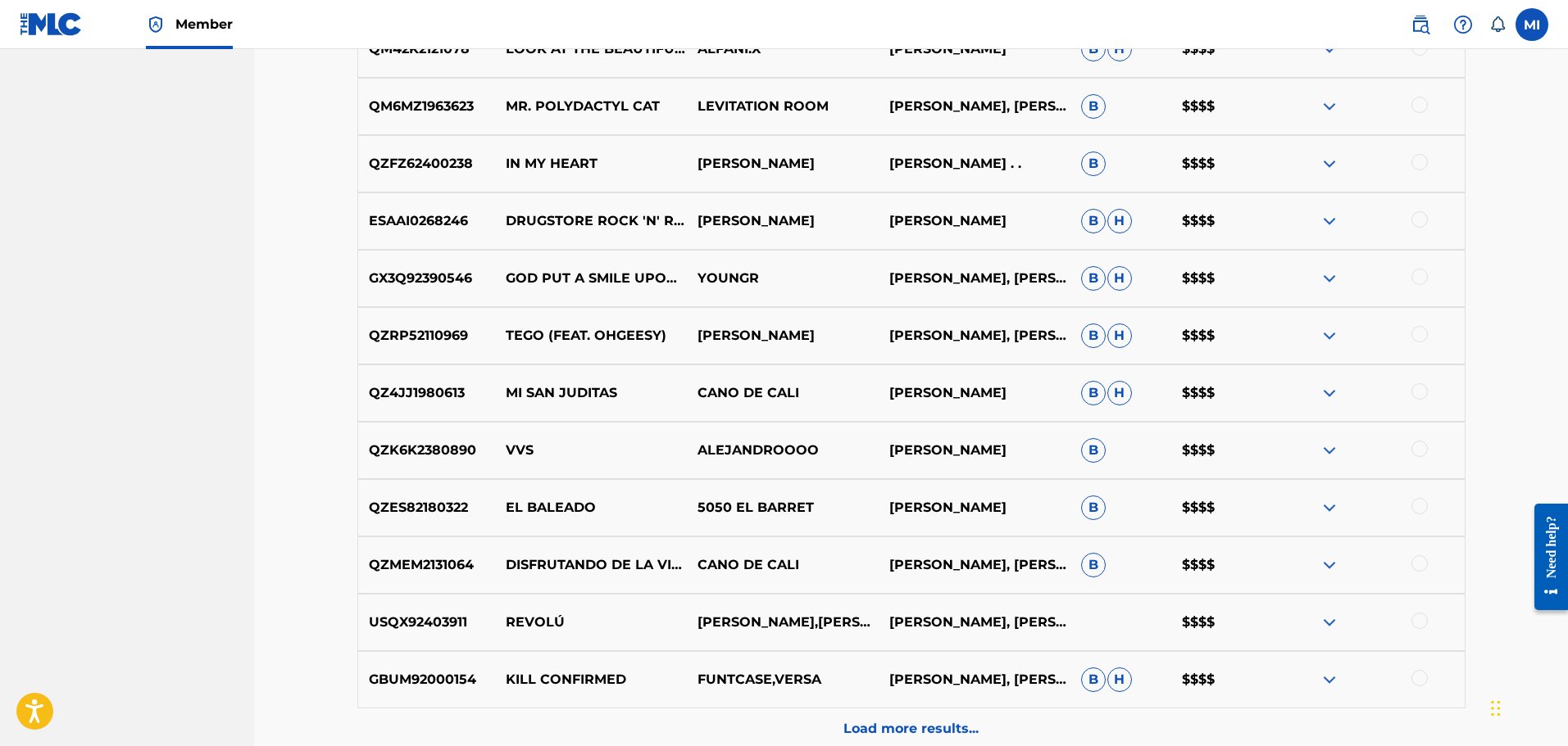
scroll to position [1776, 0]
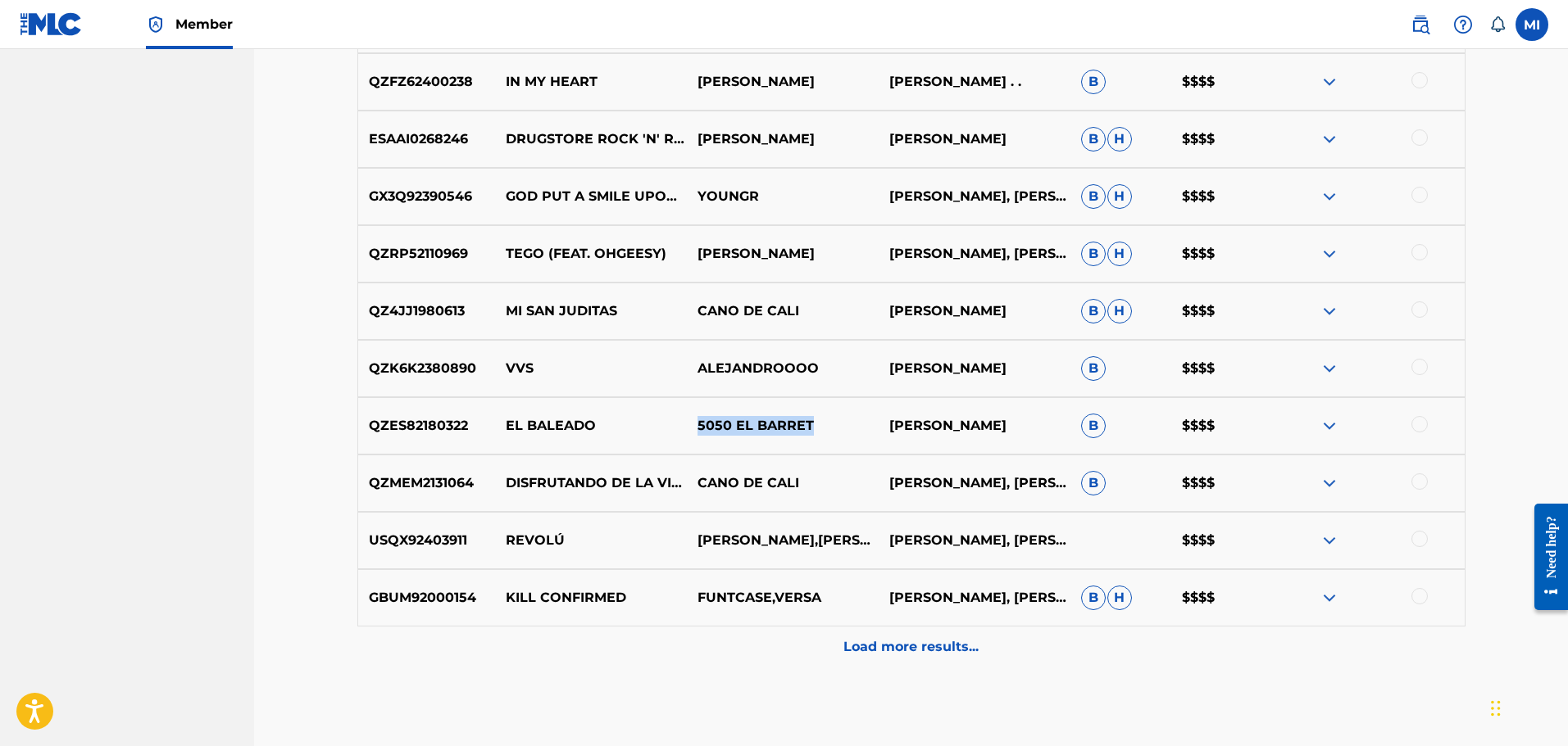
drag, startPoint x: 700, startPoint y: 428, endPoint x: 814, endPoint y: 414, distance: 114.9
click at [814, 414] on div "QZES82180322 EL BALEADO 5050 EL BARRET [PERSON_NAME] B $$$$" at bounding box center [911, 426] width 1108 height 57
copy p "5050 EL BARRET"
drag, startPoint x: 1519, startPoint y: 352, endPoint x: 1504, endPoint y: 363, distance: 18.6
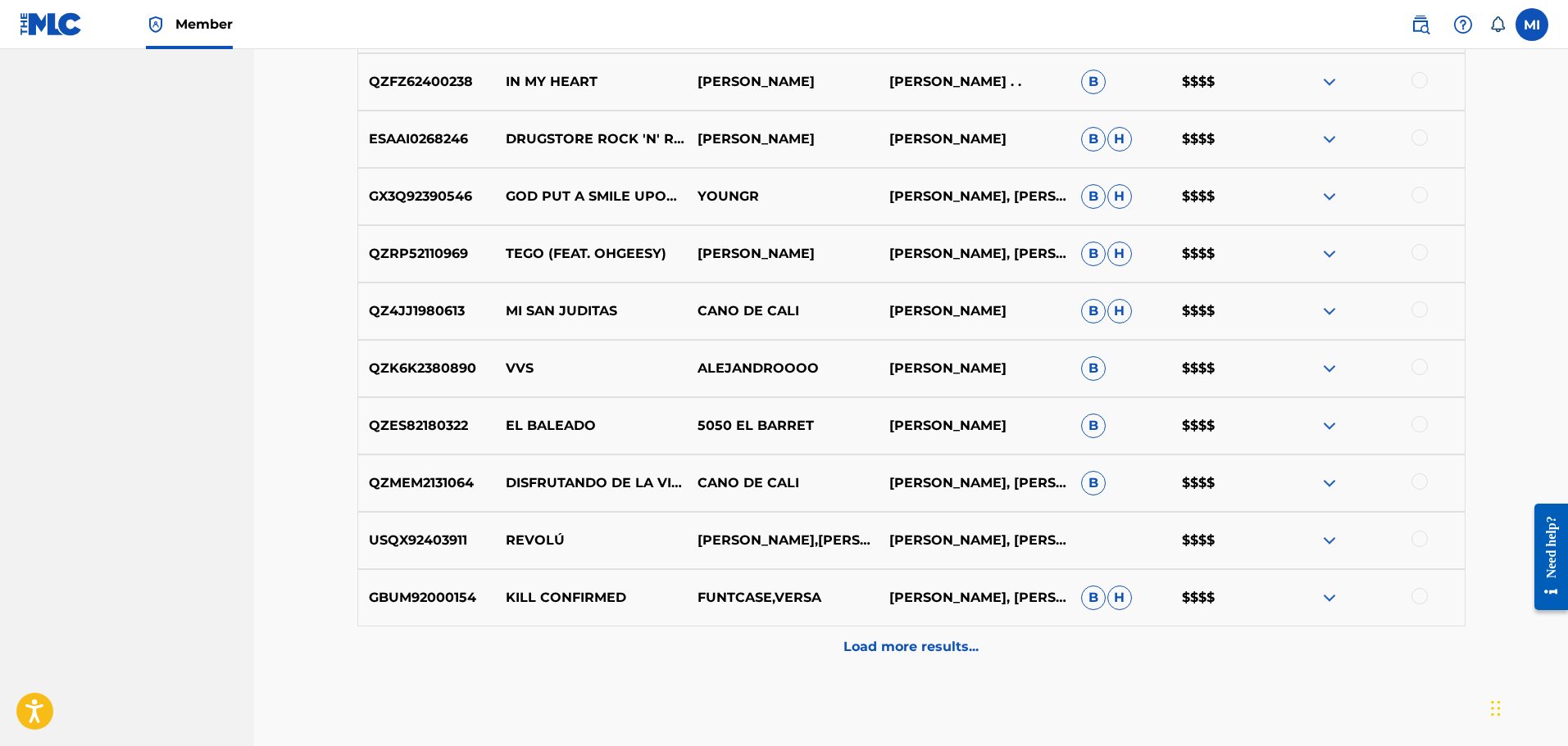
click at [933, 653] on p "Load more results..." at bounding box center [911, 647] width 135 height 19
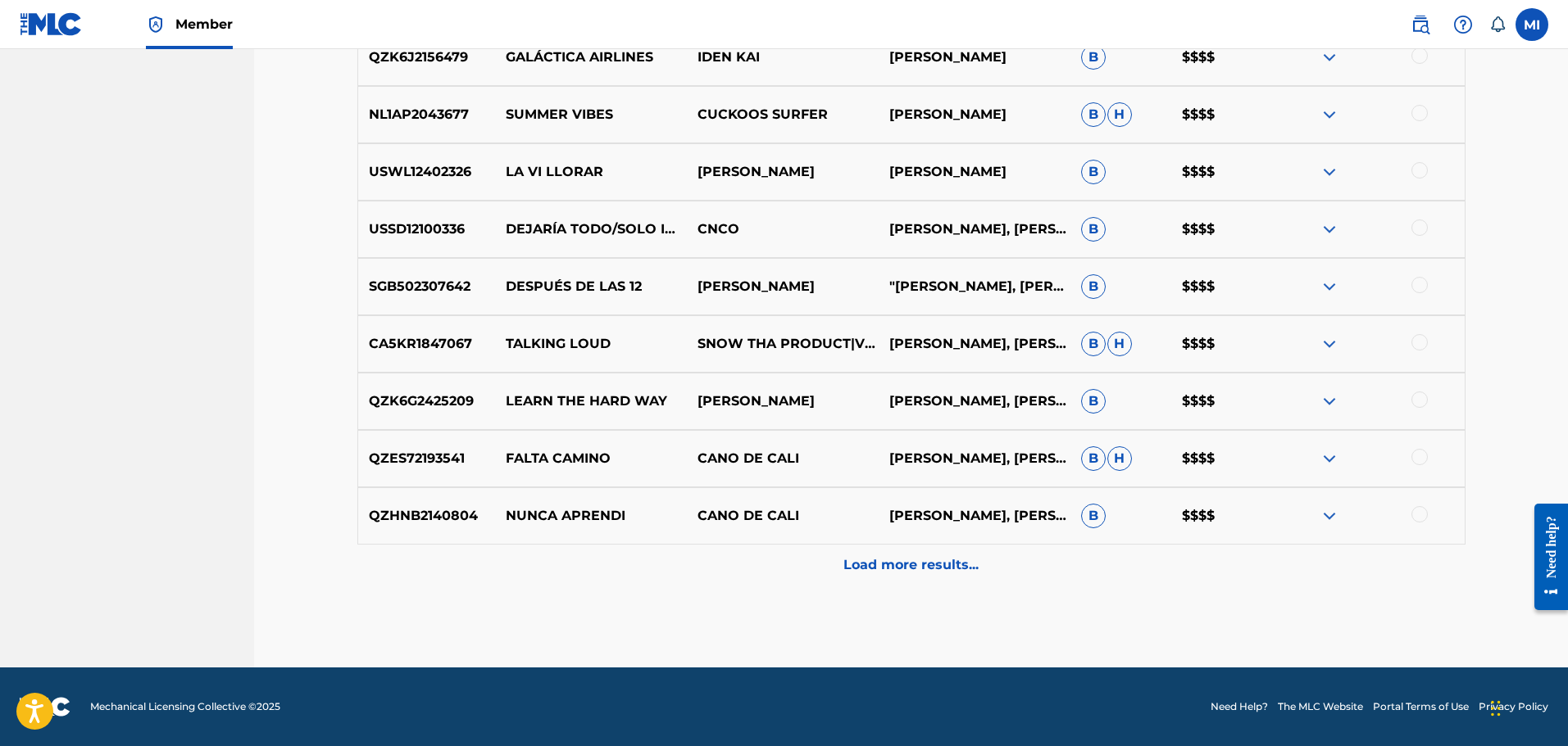
click at [849, 554] on div "Load more results..." at bounding box center [911, 566] width 1108 height 41
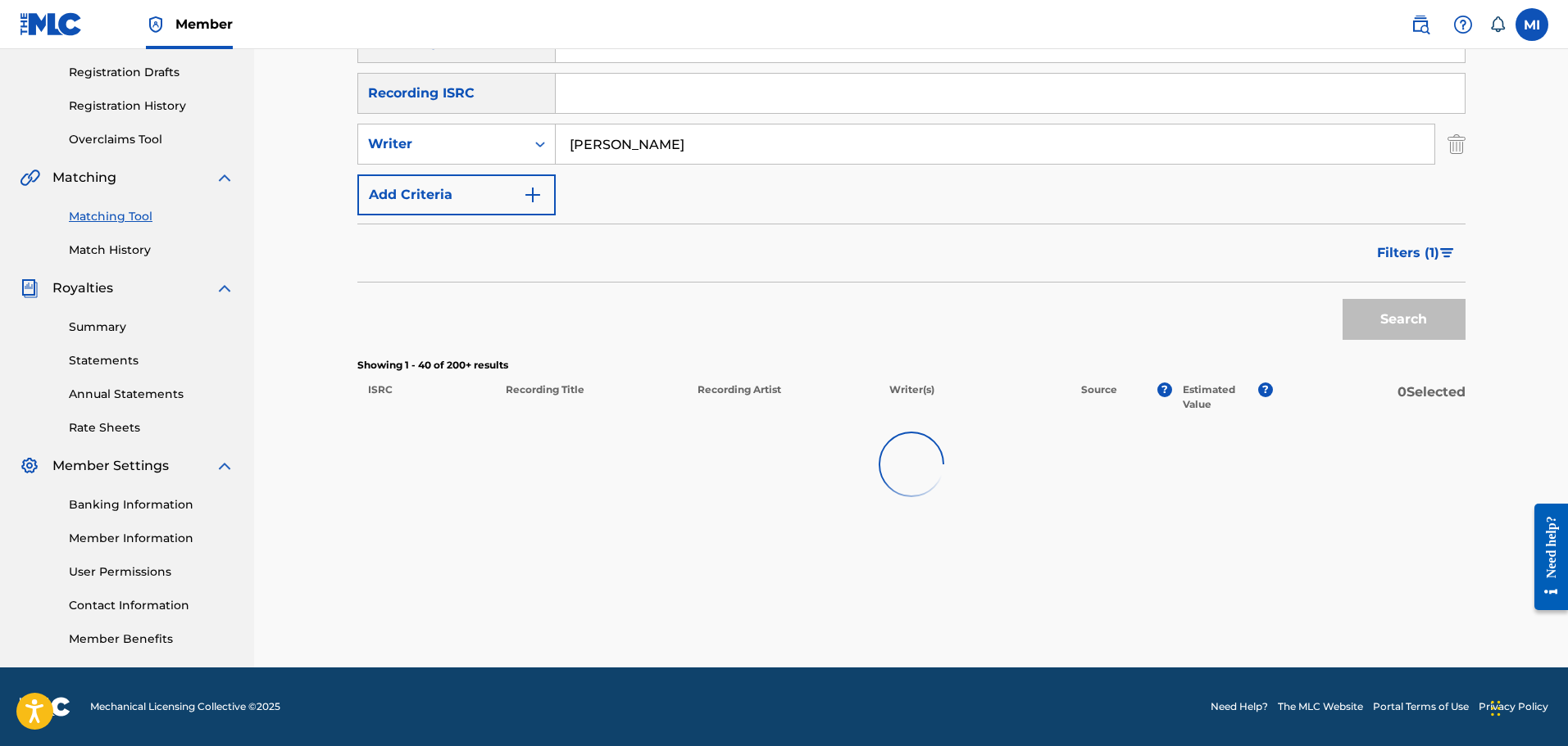
scroll to position [2431, 0]
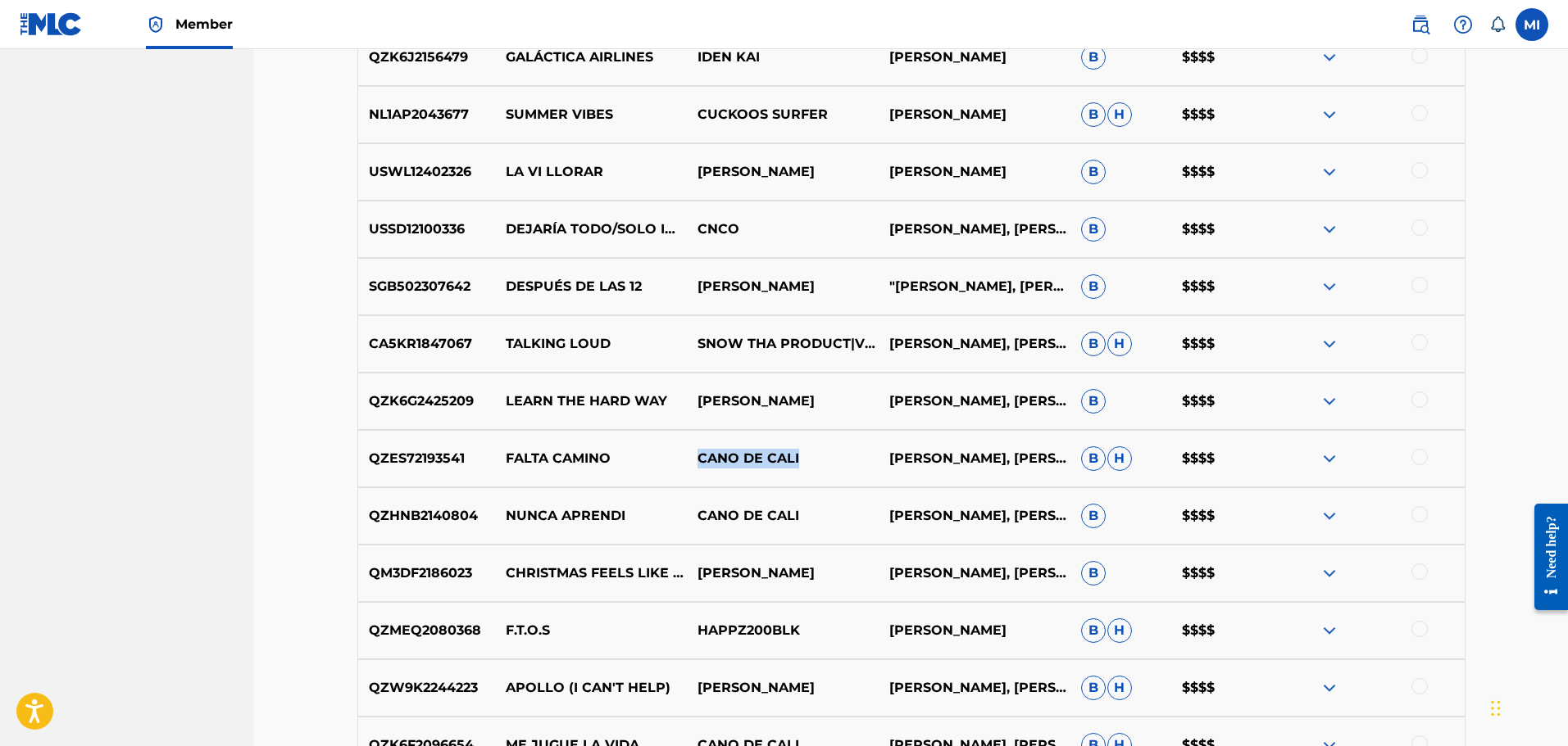
drag, startPoint x: 698, startPoint y: 458, endPoint x: 802, endPoint y: 465, distance: 104.2
click at [802, 465] on p "CANO DE CALI" at bounding box center [782, 458] width 192 height 19
copy p "CANO DE CALI"
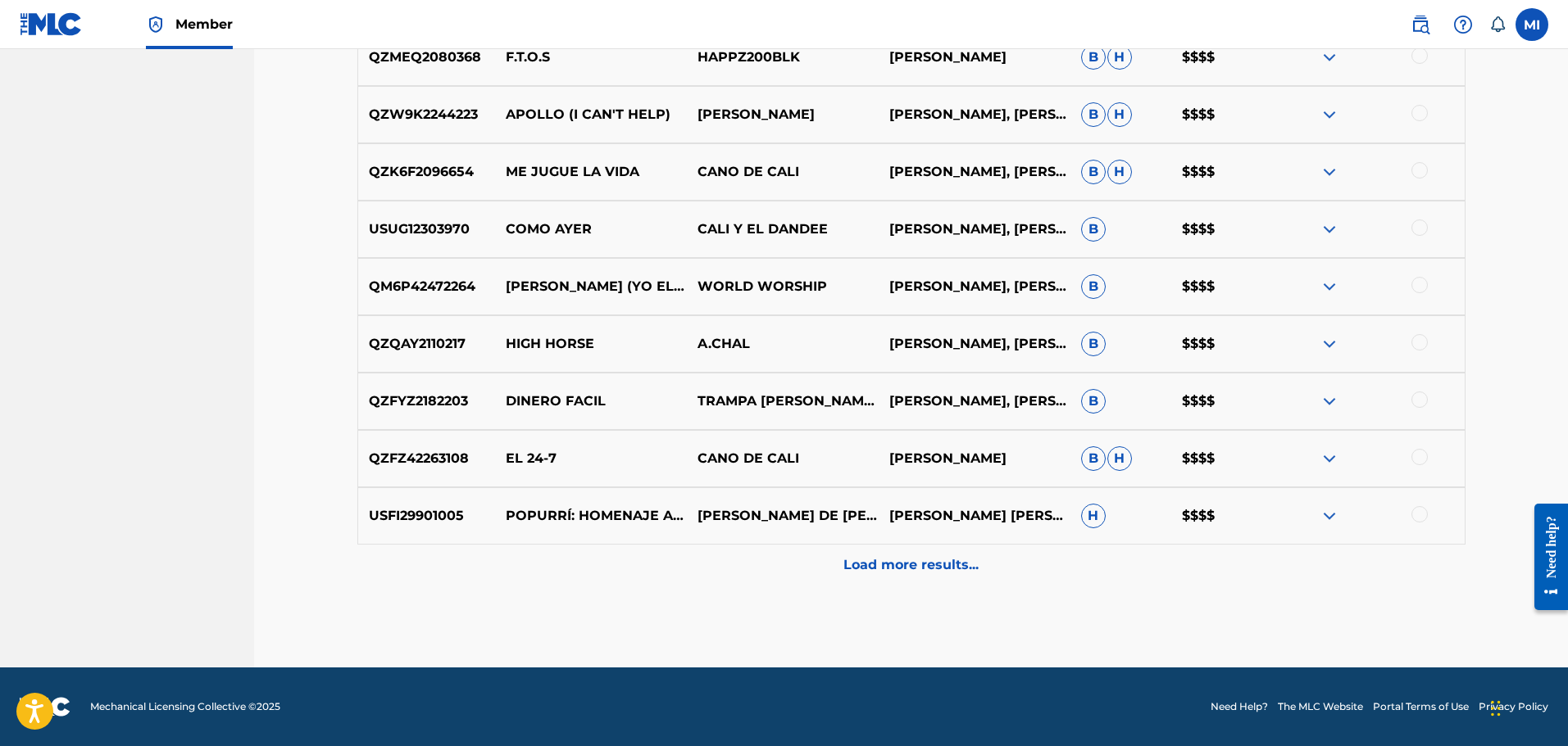
click at [925, 562] on p "Load more results..." at bounding box center [911, 566] width 135 height 19
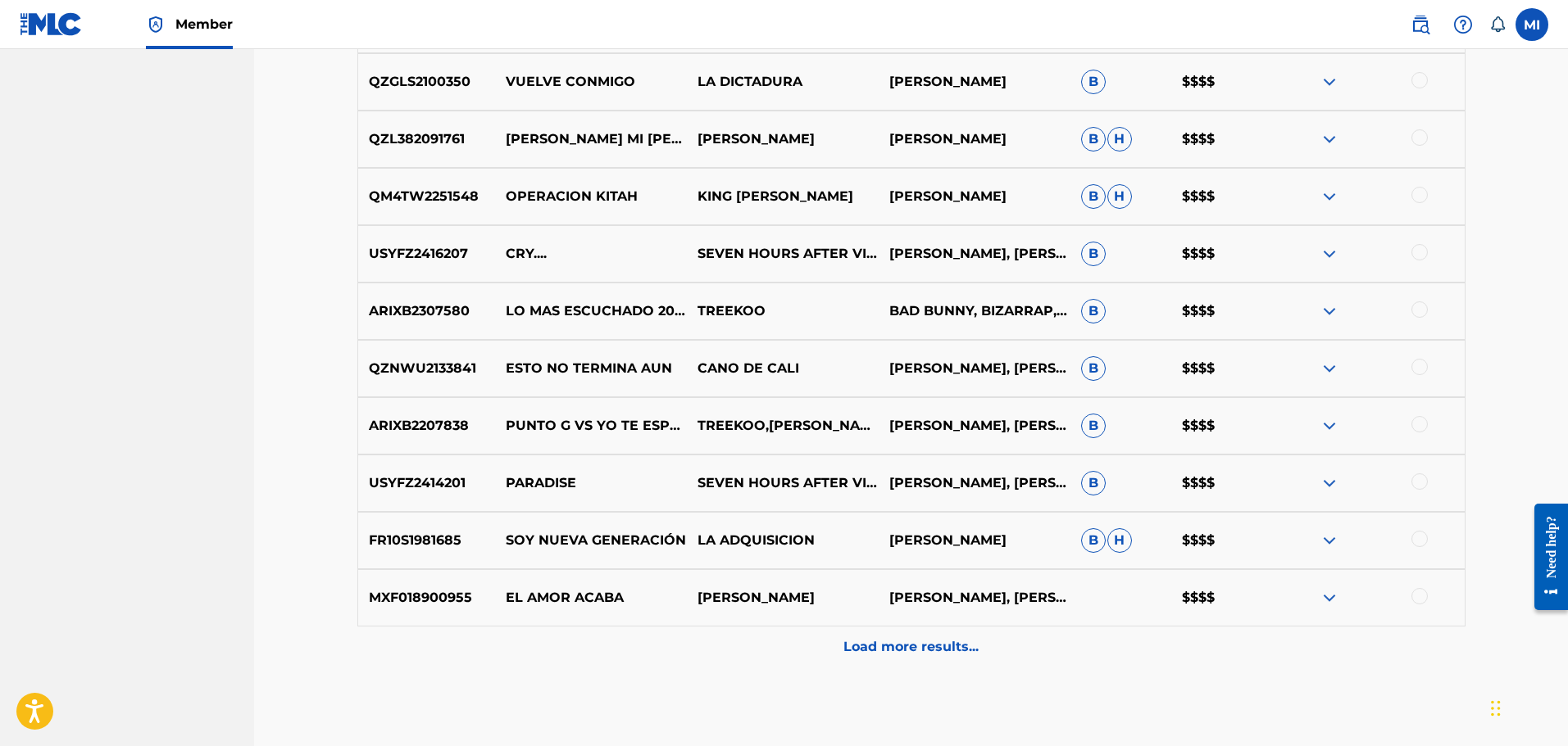
click at [831, 656] on div "Load more results..." at bounding box center [911, 647] width 1108 height 41
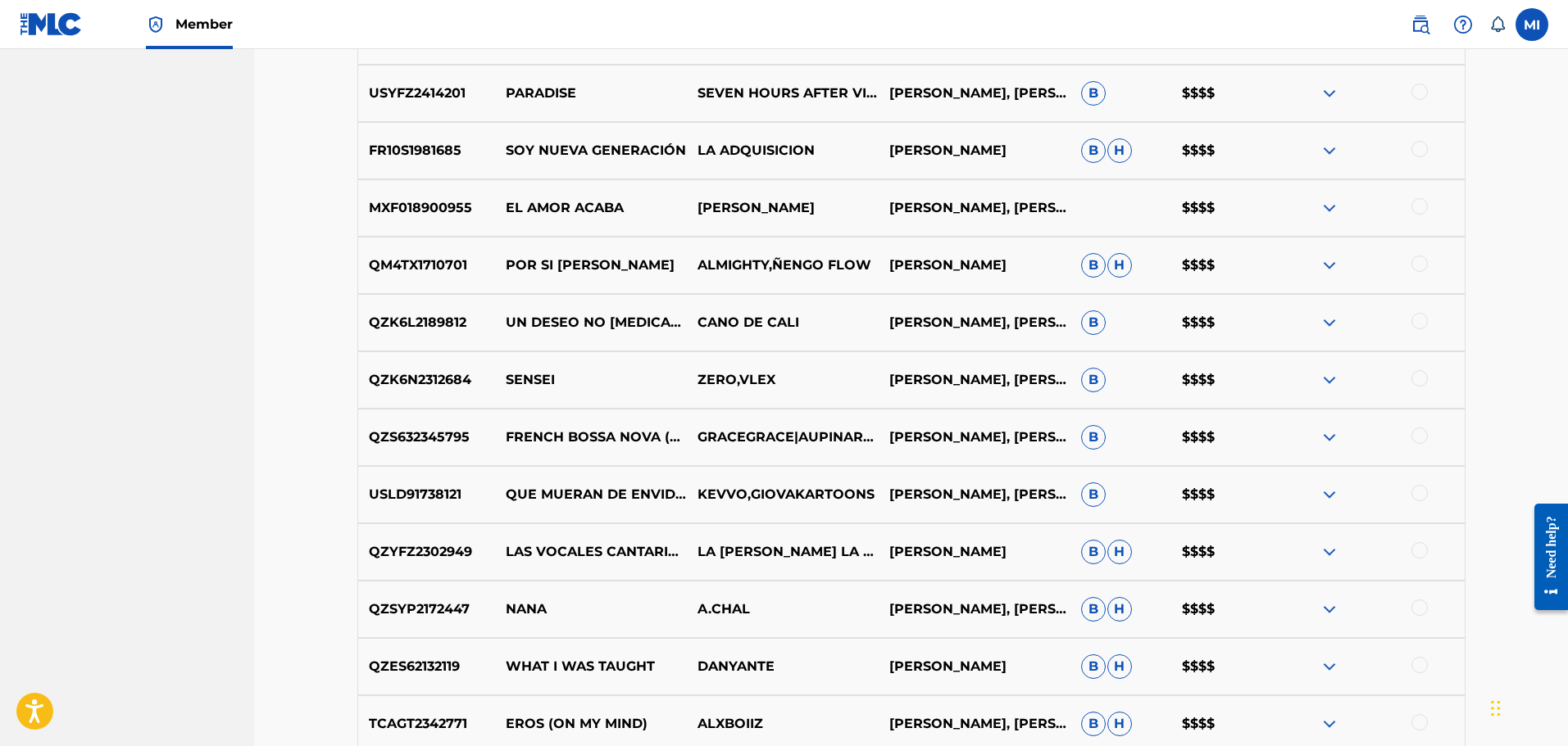
scroll to position [3906, 0]
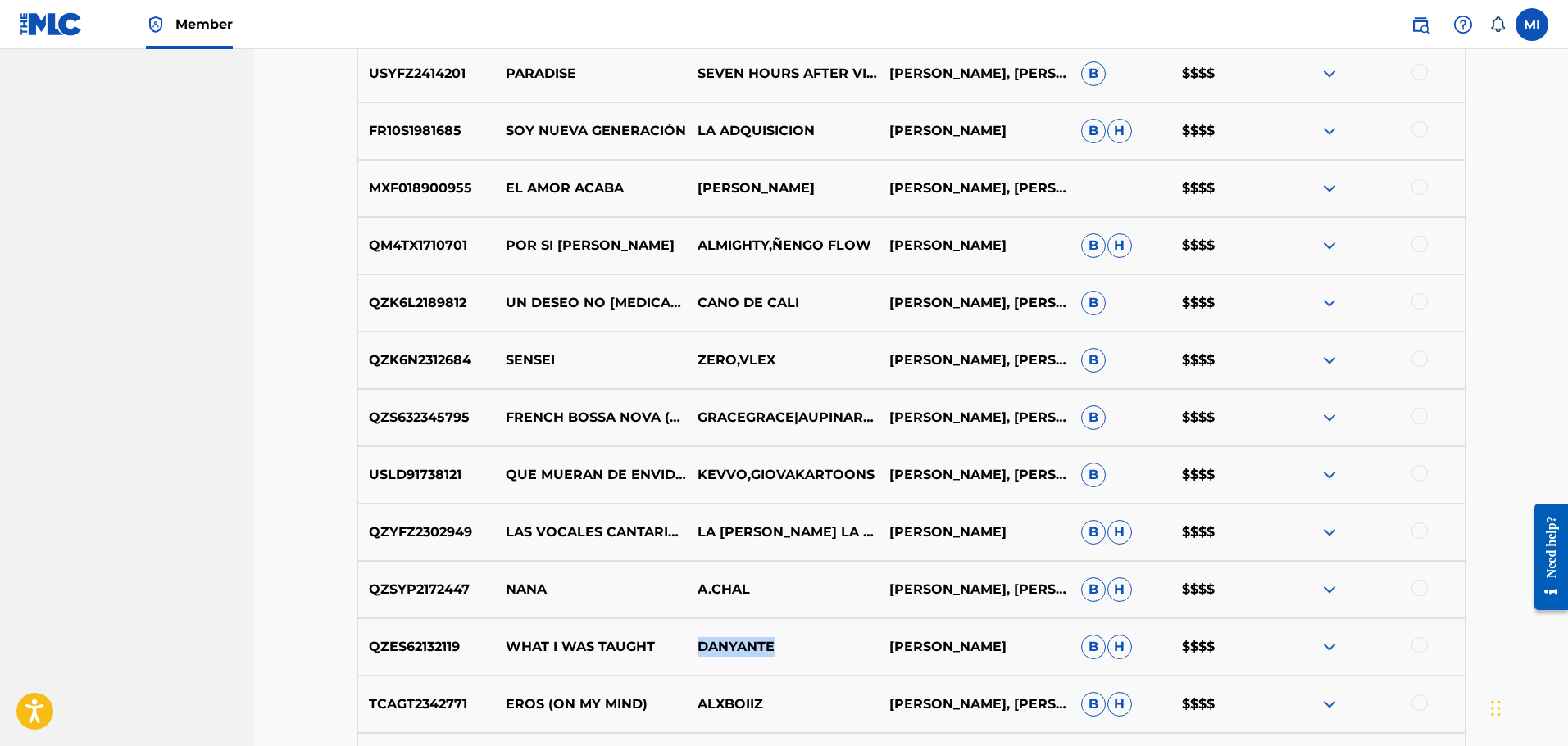
drag, startPoint x: 698, startPoint y: 644, endPoint x: 773, endPoint y: 647, distance: 75.1
click at [773, 647] on p "DANYANTE" at bounding box center [782, 647] width 192 height 19
copy p "DANYANTE"
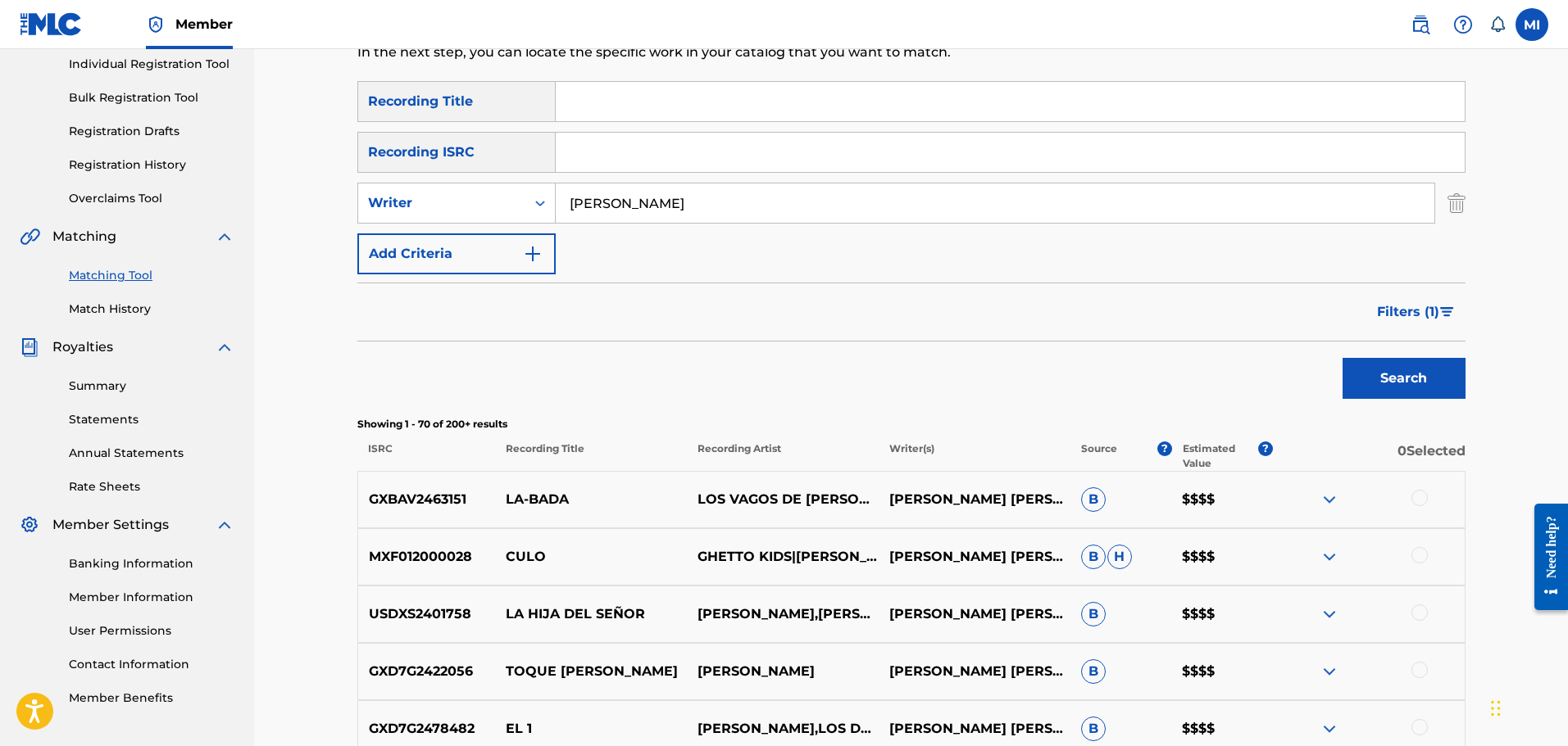
scroll to position [0, 0]
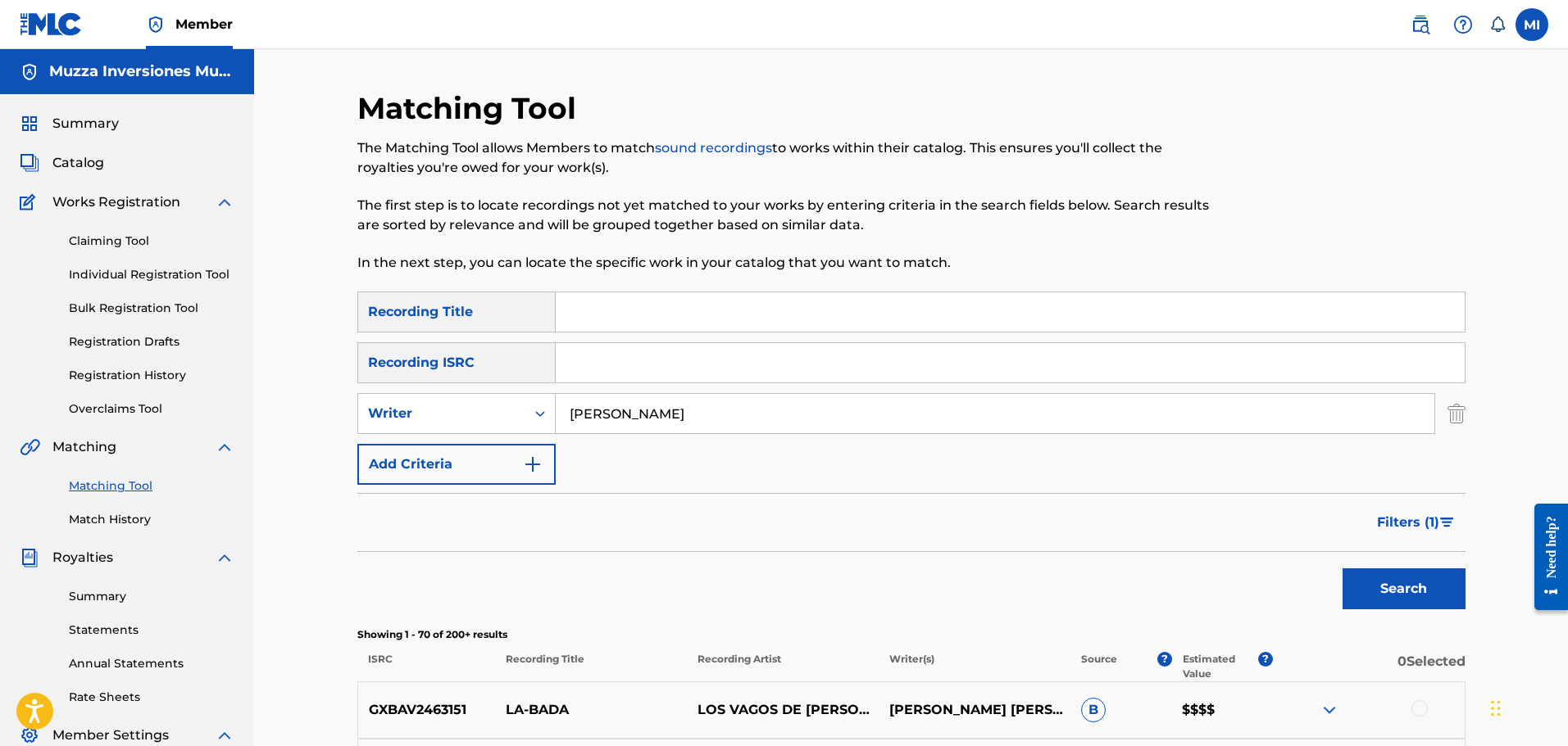
drag, startPoint x: 744, startPoint y: 406, endPoint x: 479, endPoint y: 369, distance: 267.6
click at [479, 369] on div "SearchWithCriteria42d18462-45a5-4c18-84b5-7a21f4337b1c Recording Title SearchWi…" at bounding box center [911, 388] width 1108 height 193
click at [574, 366] on input "Search Form" at bounding box center [1010, 363] width 909 height 40
paste input "QZNMU2048094"
type input "QZNMU2048094"
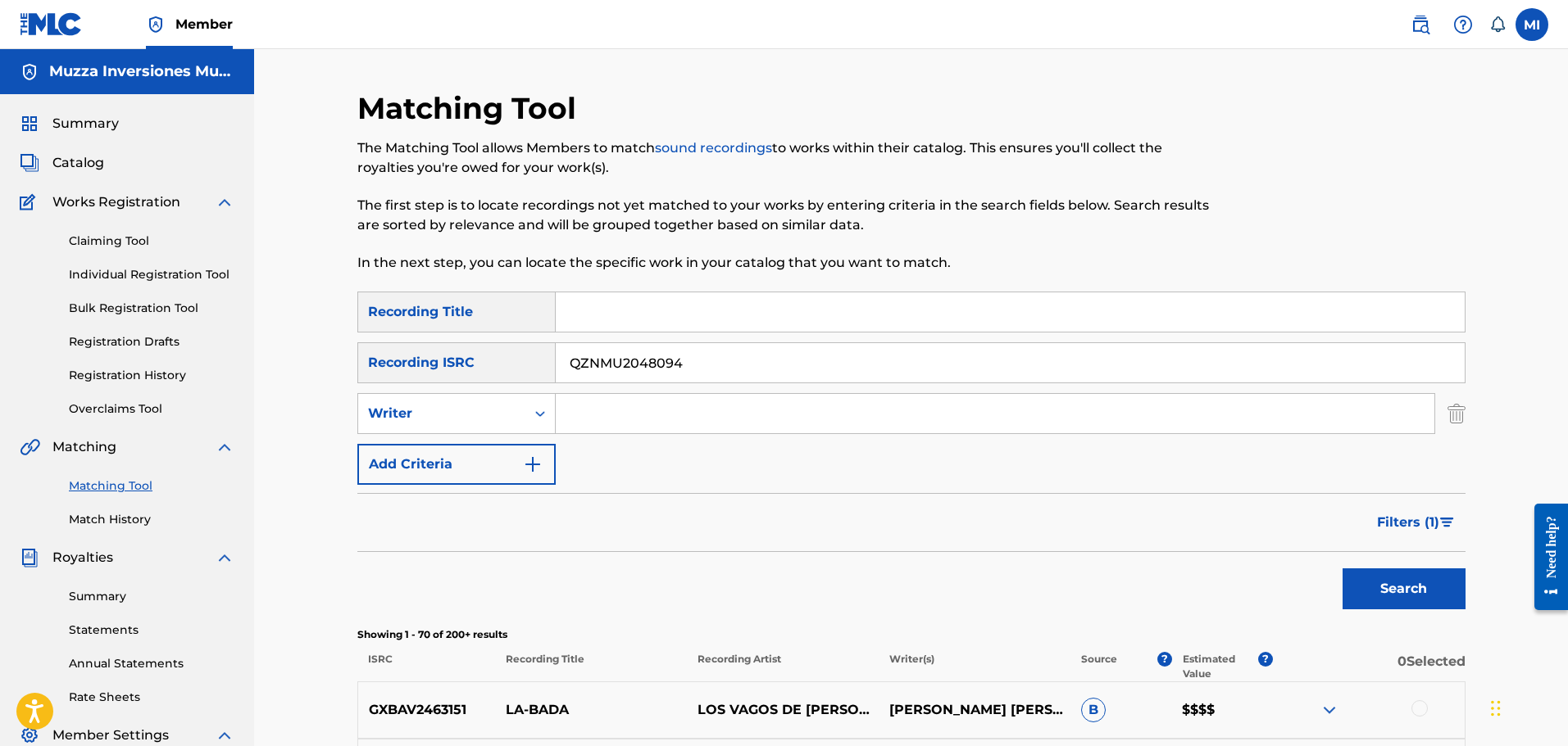
click at [1443, 588] on button "Search" at bounding box center [1404, 589] width 123 height 41
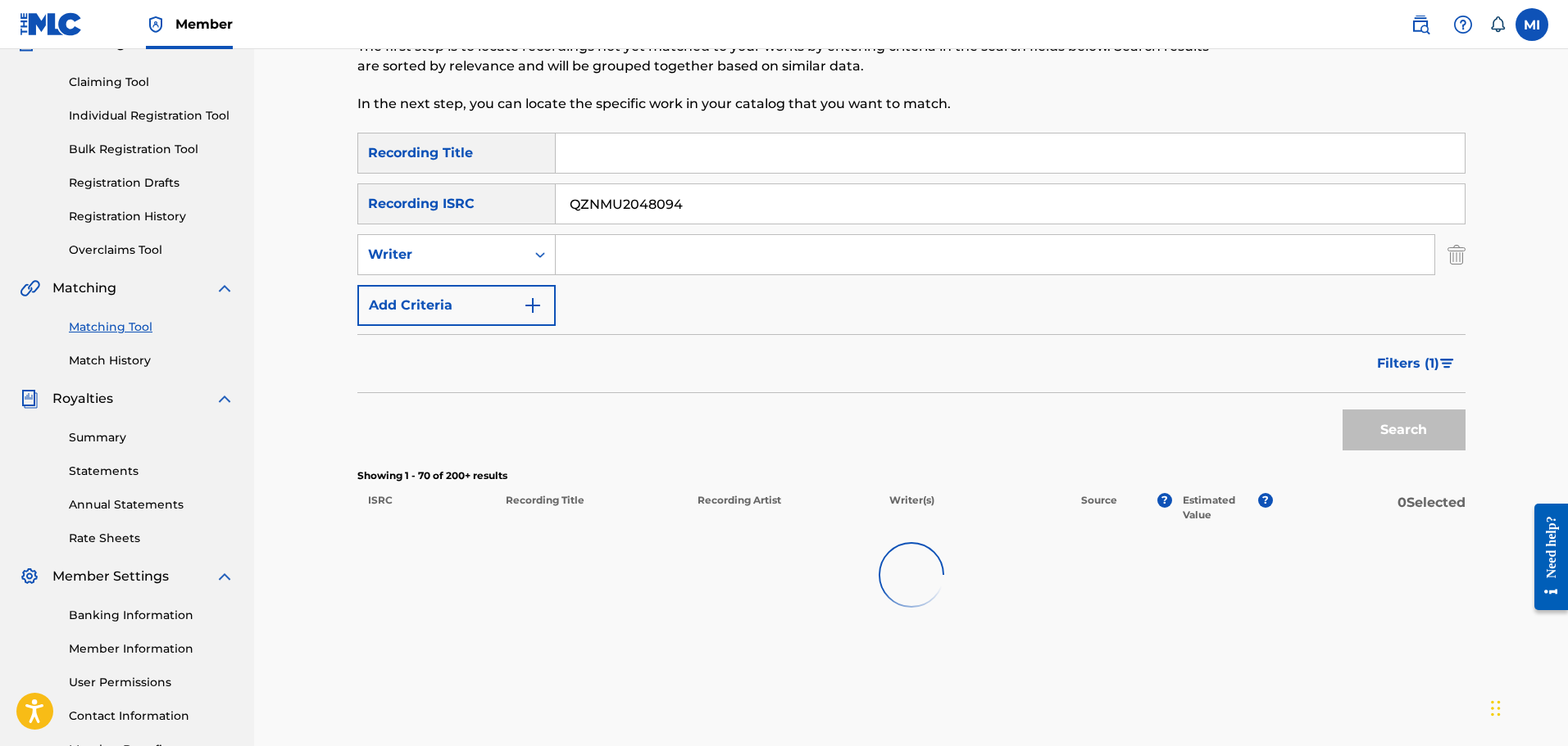
scroll to position [164, 0]
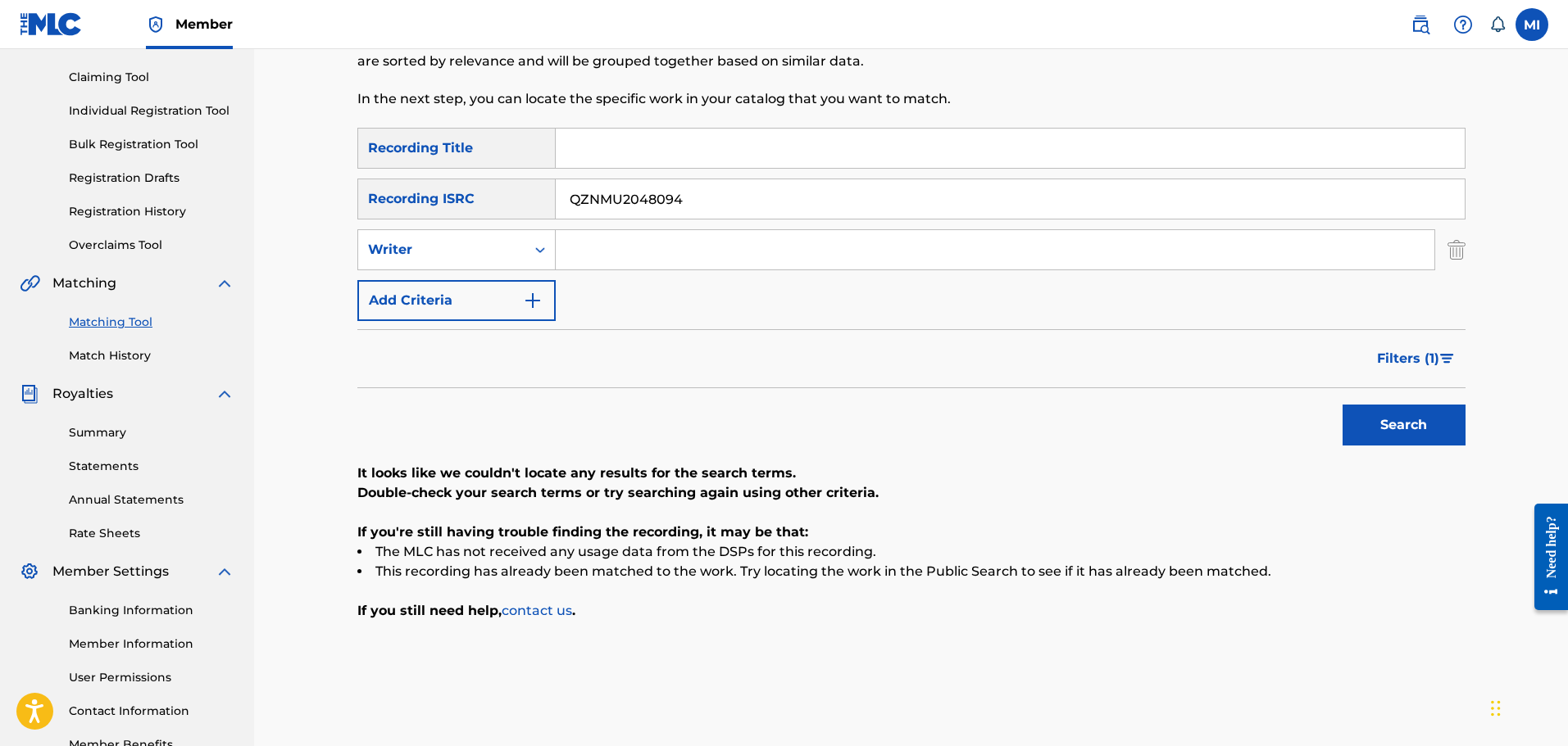
click at [1386, 372] on button "Filters ( 1 )" at bounding box center [1416, 359] width 98 height 41
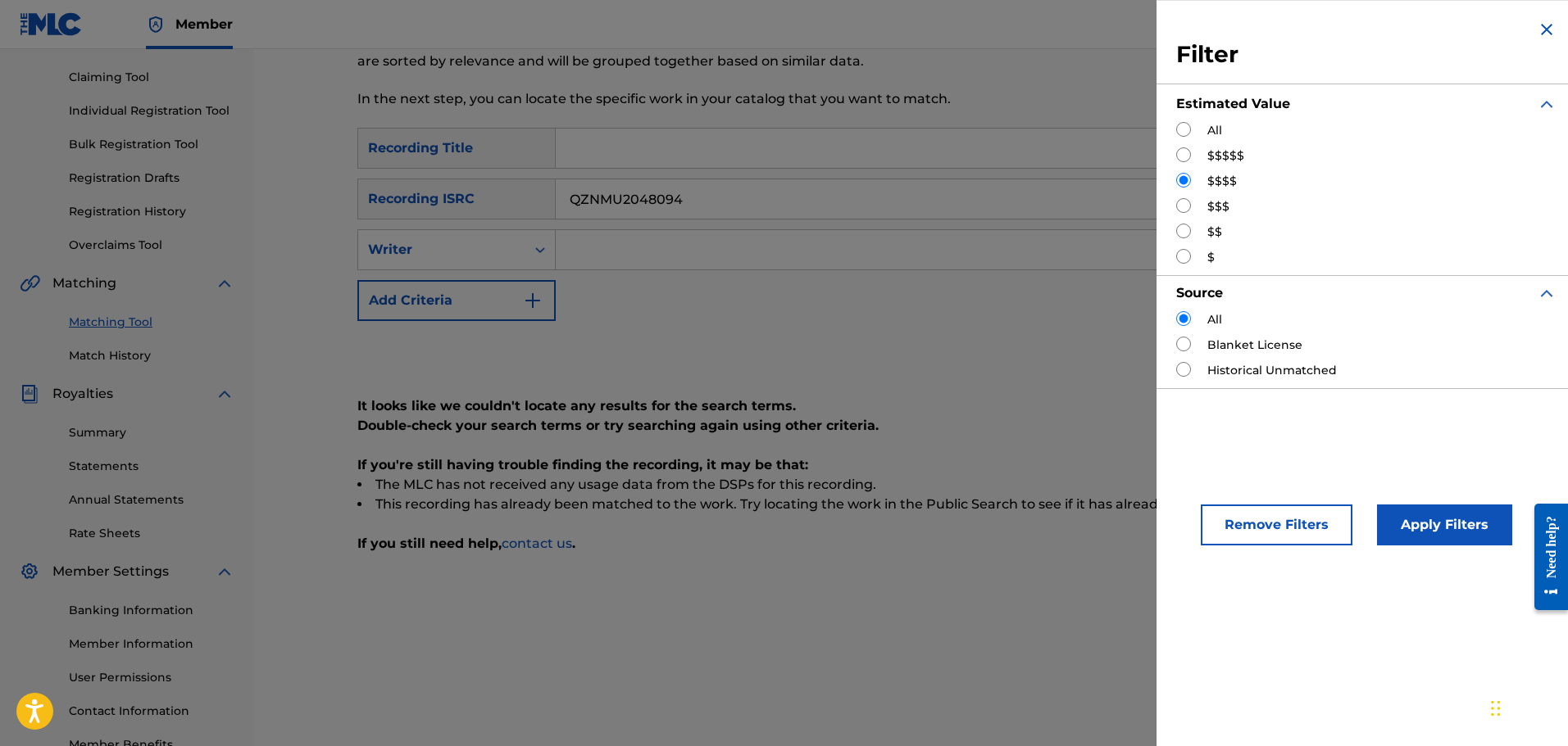
click at [1177, 138] on div "All" at bounding box center [1366, 130] width 380 height 17
click at [1187, 126] on input "Search Form" at bounding box center [1183, 128] width 14 height 14
radio input "true"
click at [1429, 529] on button "Apply Filters" at bounding box center [1444, 525] width 135 height 41
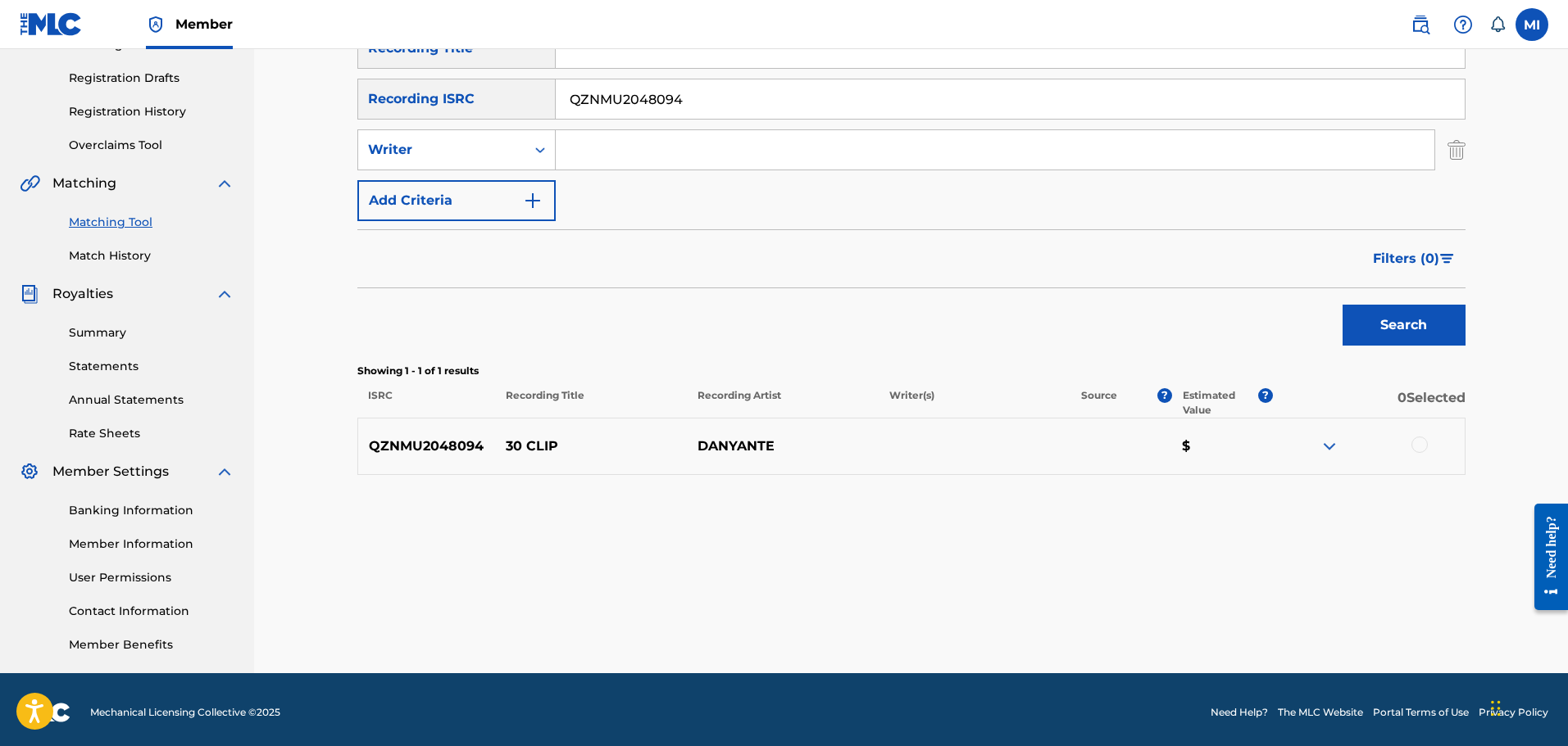
scroll to position [269, 0]
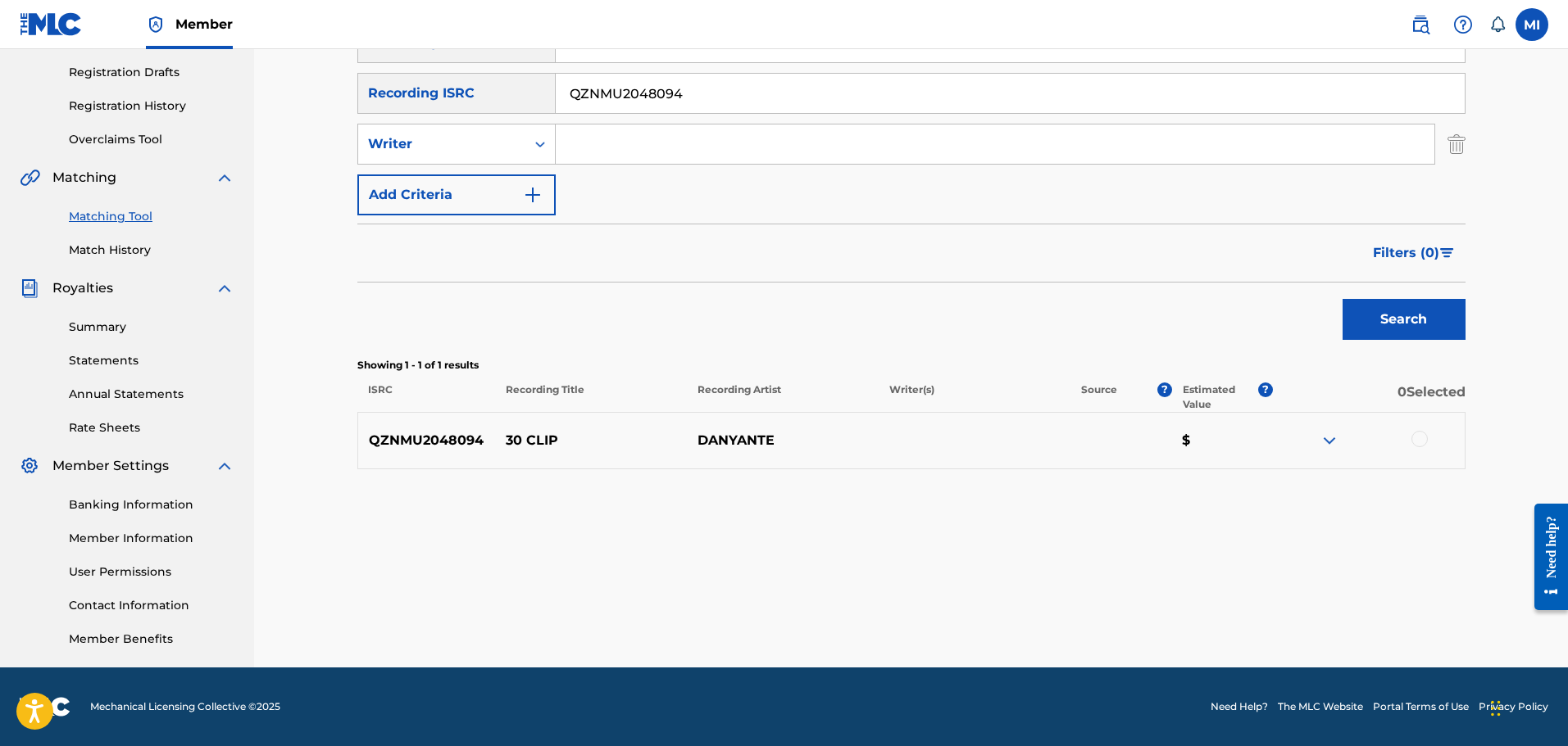
click at [1477, 220] on div "Matching Tool The Matching Tool allows Members to match sound recordings to wor…" at bounding box center [911, 244] width 1147 height 847
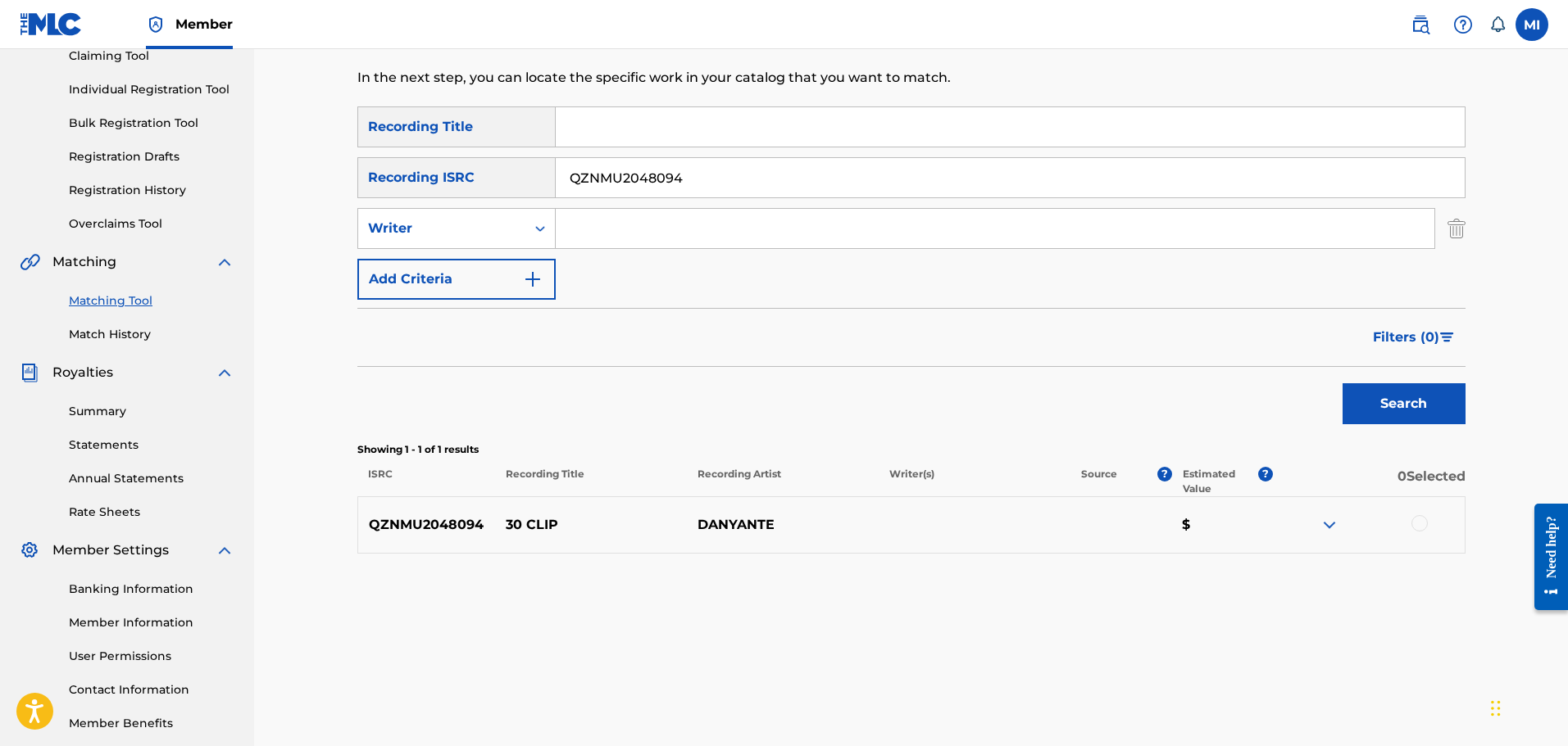
scroll to position [106, 0]
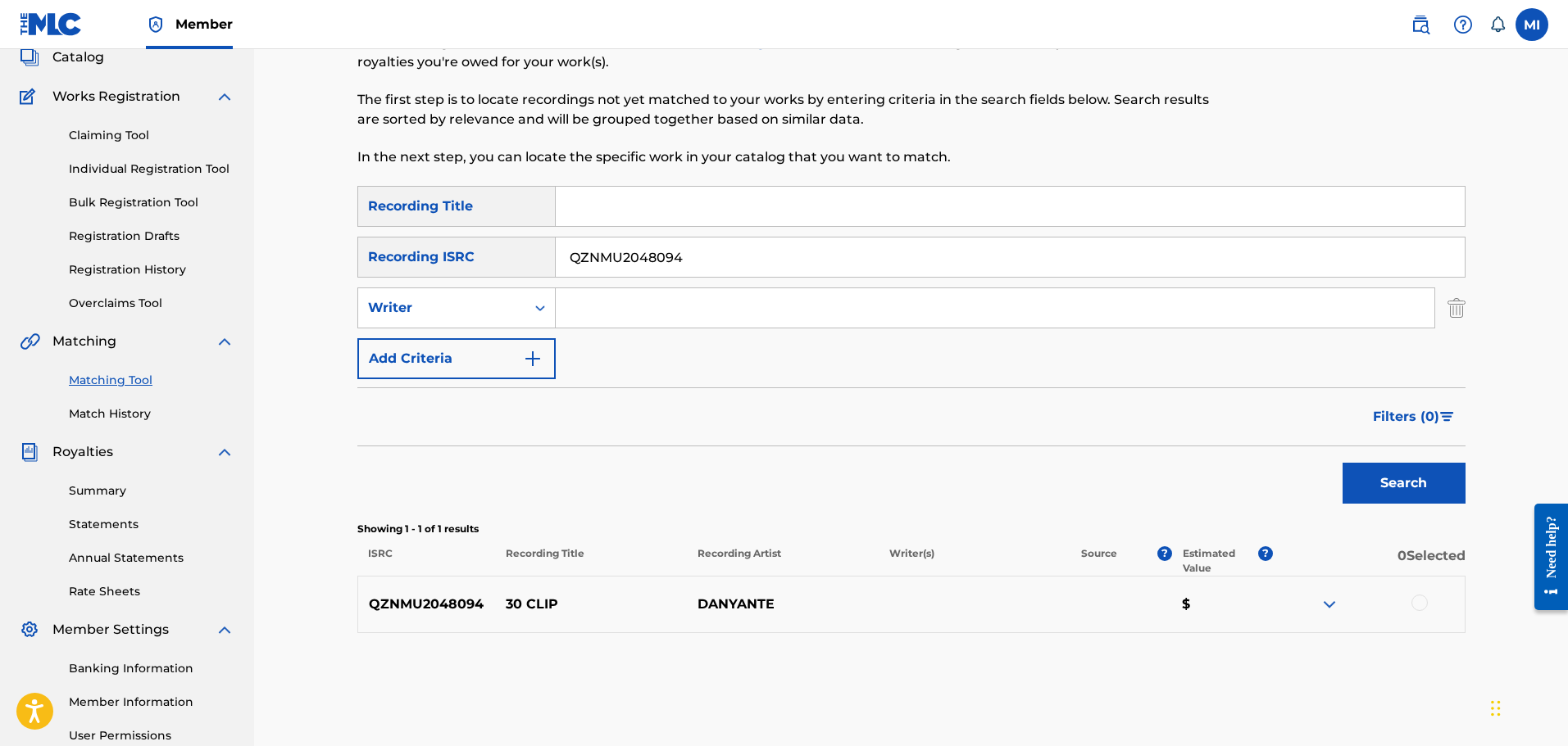
drag, startPoint x: 697, startPoint y: 263, endPoint x: 549, endPoint y: 256, distance: 148.2
click at [549, 256] on div "SearchWithCriteriafa2b6bbf-aa53-46ee-b2c0-5c7761a75aa9 Recording ISRC QZNMU2048…" at bounding box center [911, 257] width 1108 height 41
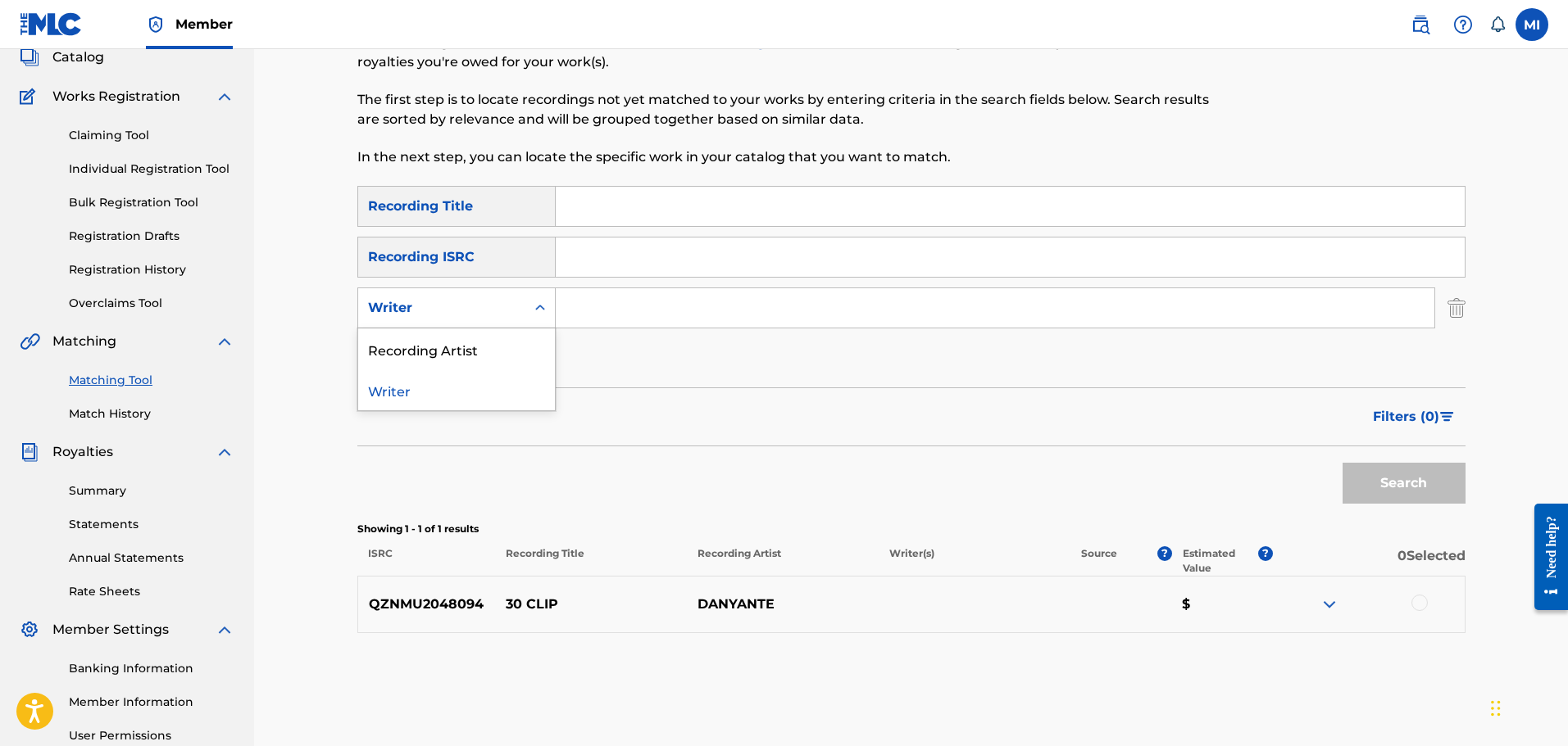
click at [498, 324] on div "Writer" at bounding box center [456, 308] width 198 height 41
click at [485, 359] on div "Recording Artist" at bounding box center [457, 348] width 197 height 41
click at [646, 305] on input "Search Form" at bounding box center [995, 308] width 879 height 40
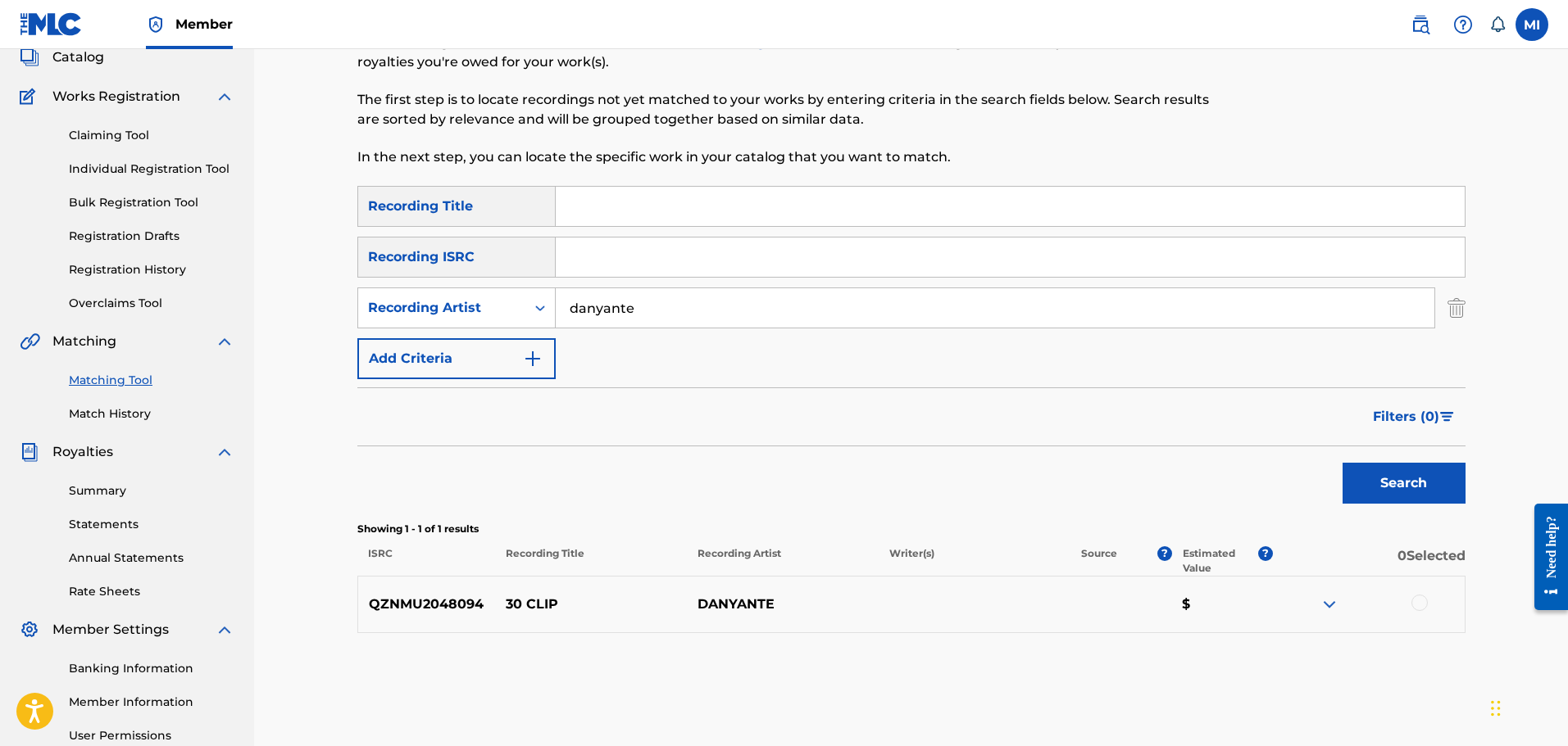
type input "danyante"
click at [1343, 463] on button "Search" at bounding box center [1404, 484] width 123 height 41
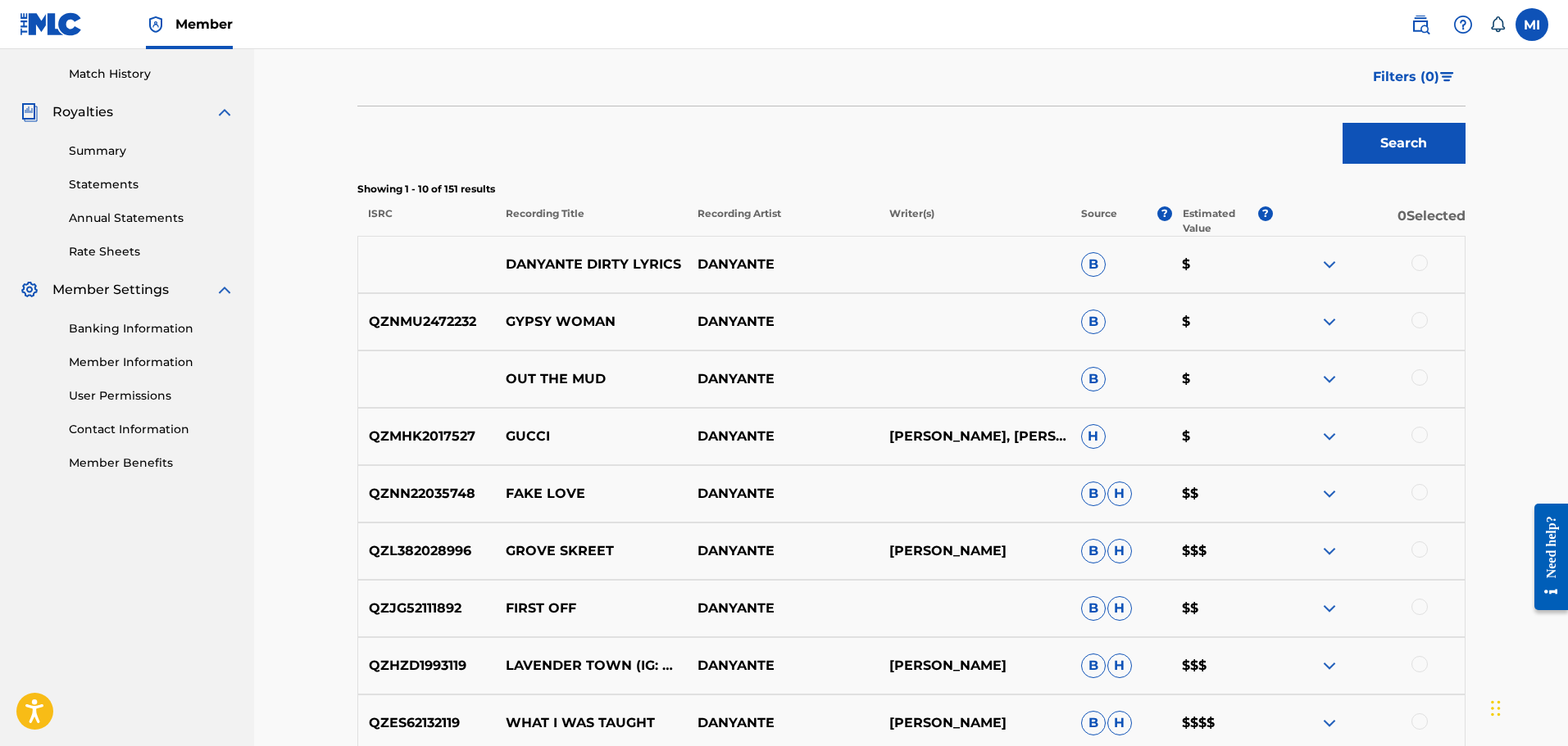
scroll to position [679, 0]
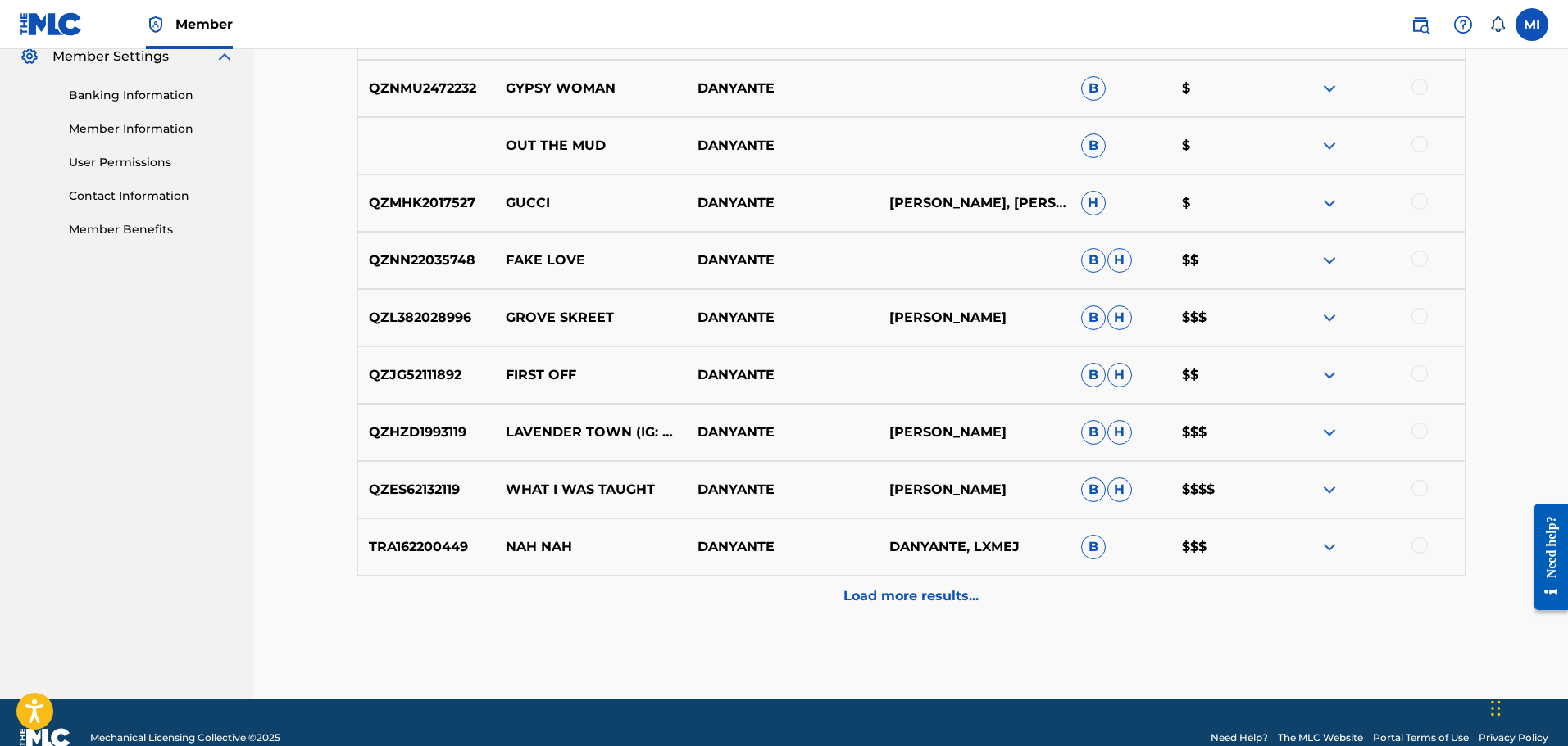
click at [899, 616] on div "Load more results..." at bounding box center [911, 596] width 1108 height 41
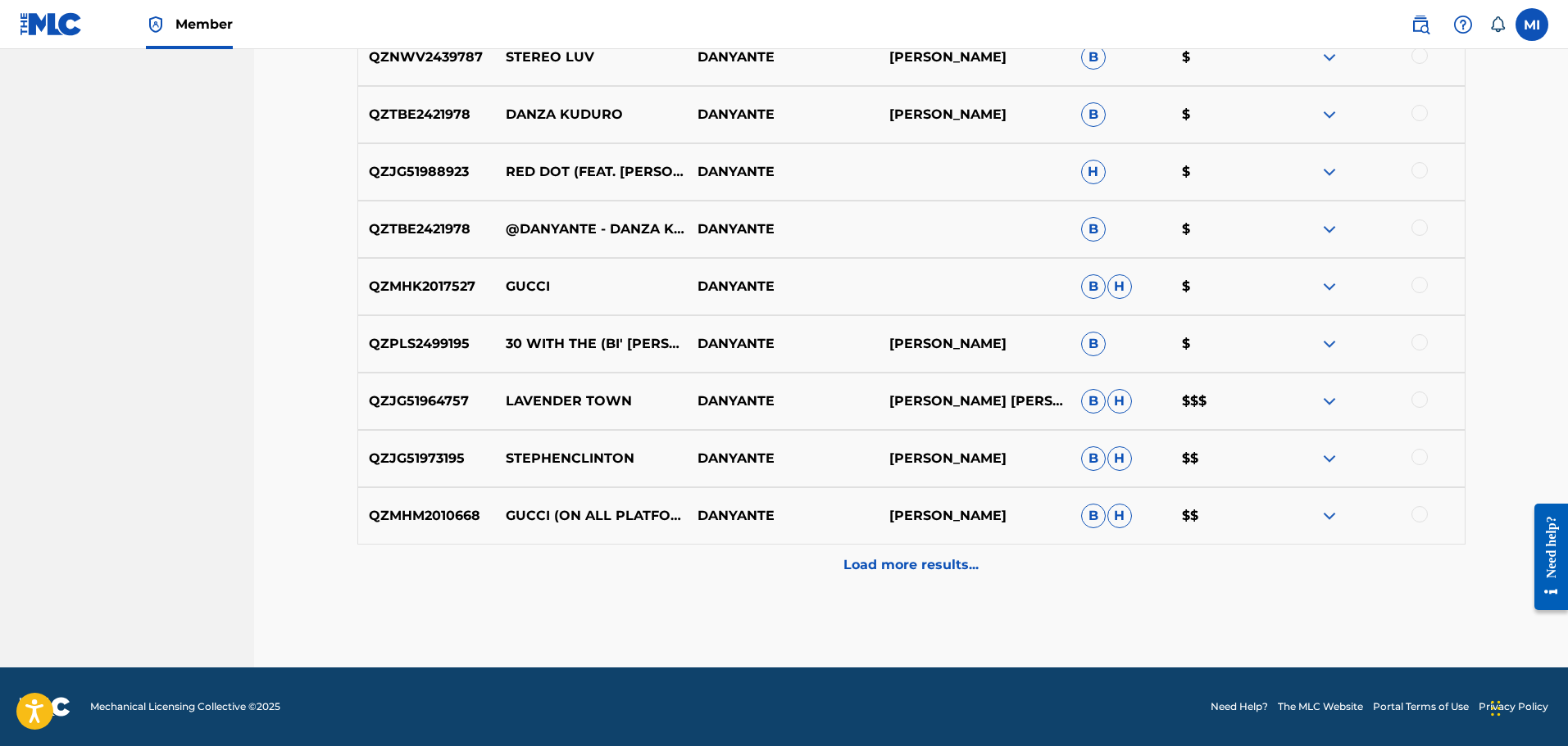
click at [945, 576] on div "Load more results..." at bounding box center [911, 566] width 1108 height 41
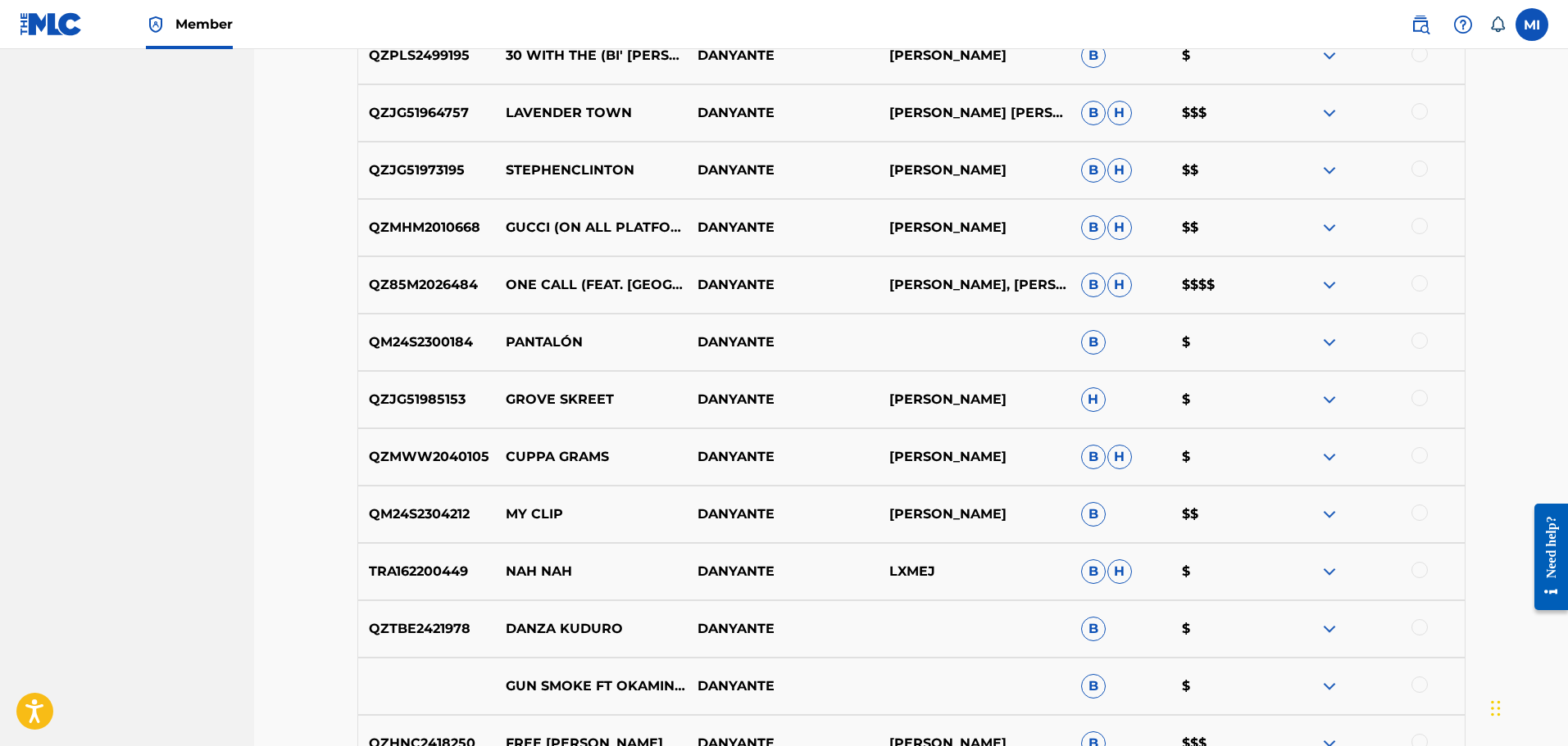
scroll to position [1639, 0]
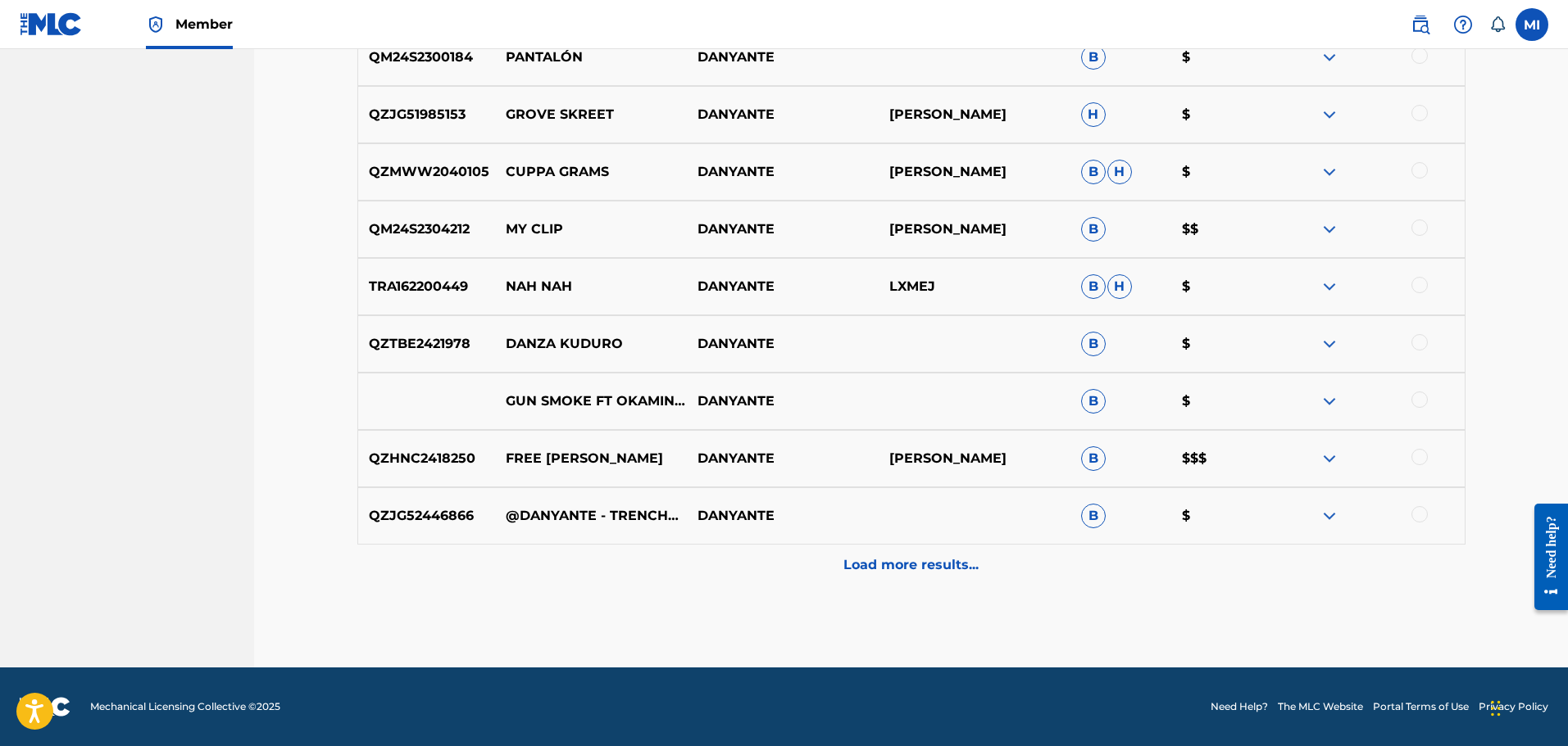
click at [959, 562] on p "Load more results..." at bounding box center [911, 566] width 135 height 19
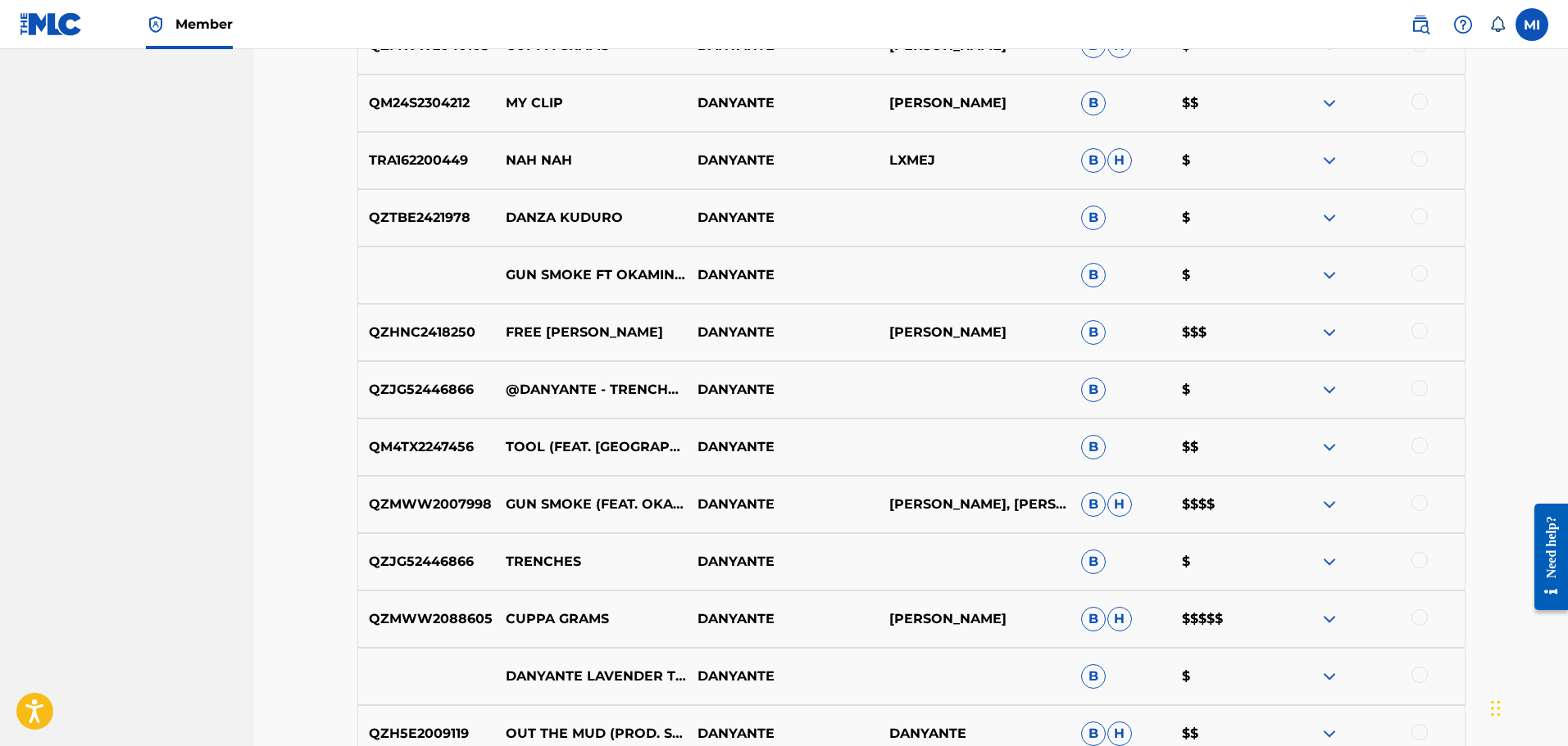
scroll to position [2185, 0]
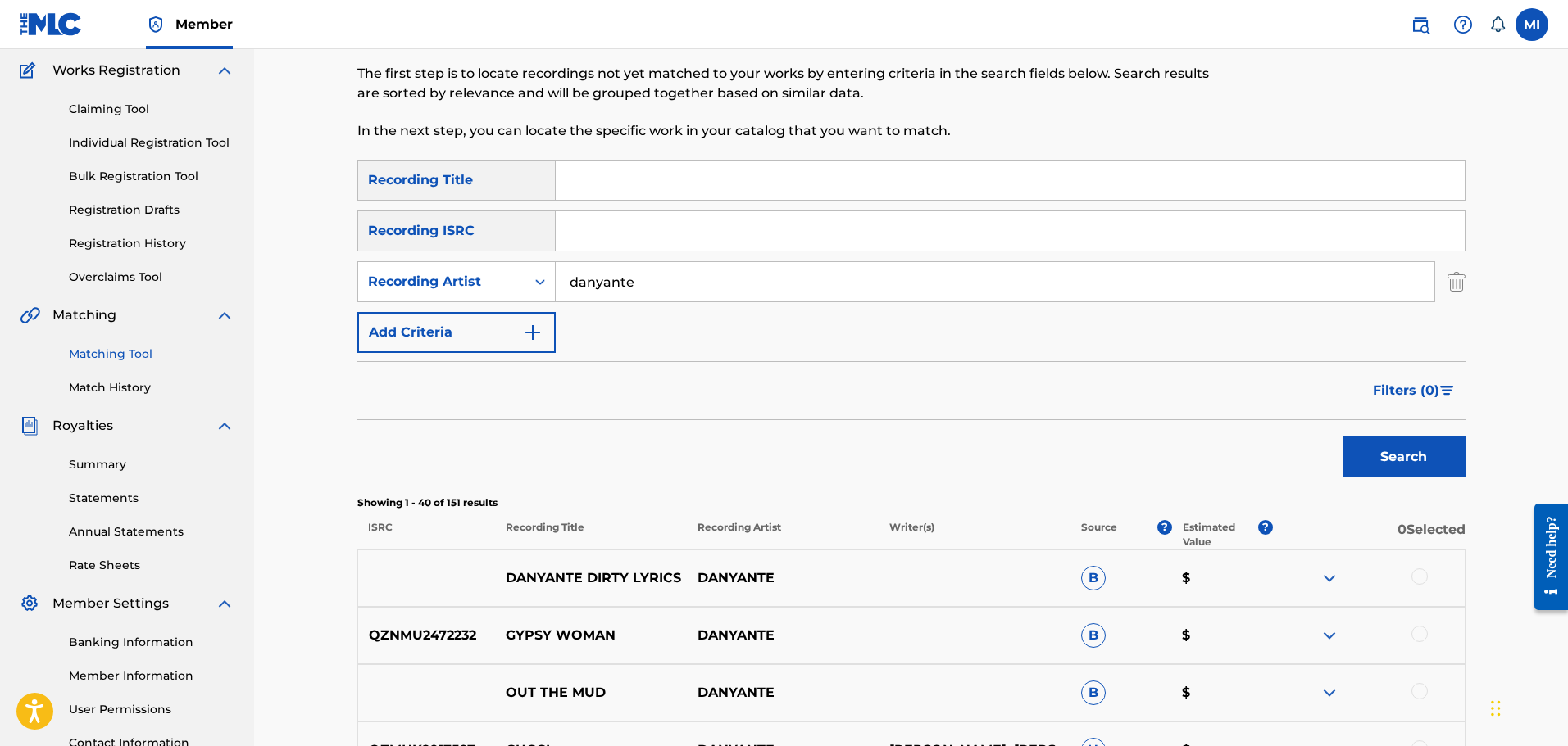
scroll to position [0, 0]
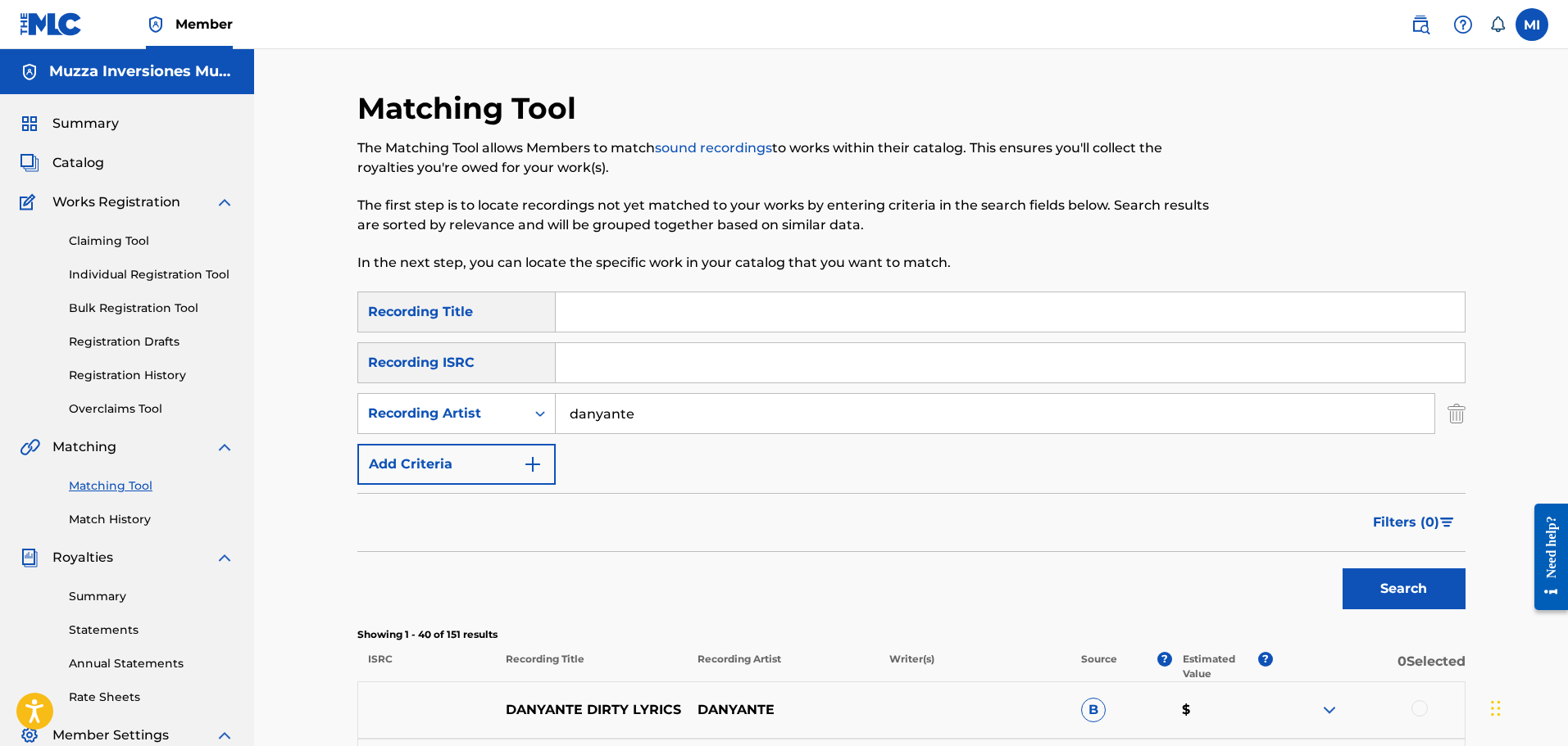
click at [73, 122] on span "Summary" at bounding box center [85, 124] width 67 height 19
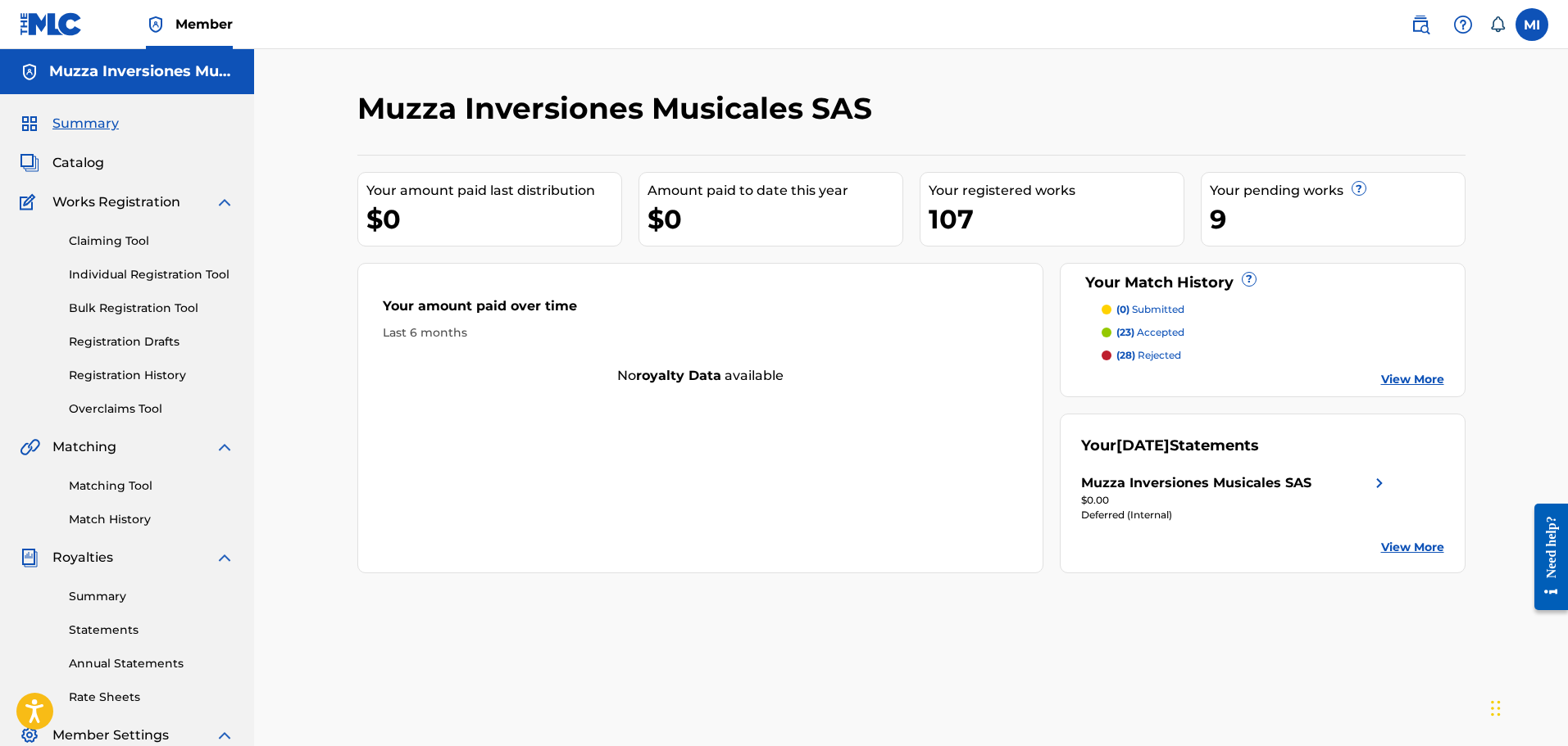
click at [78, 171] on span "Catalog" at bounding box center [77, 163] width 51 height 19
